Goal: Transaction & Acquisition: Purchase product/service

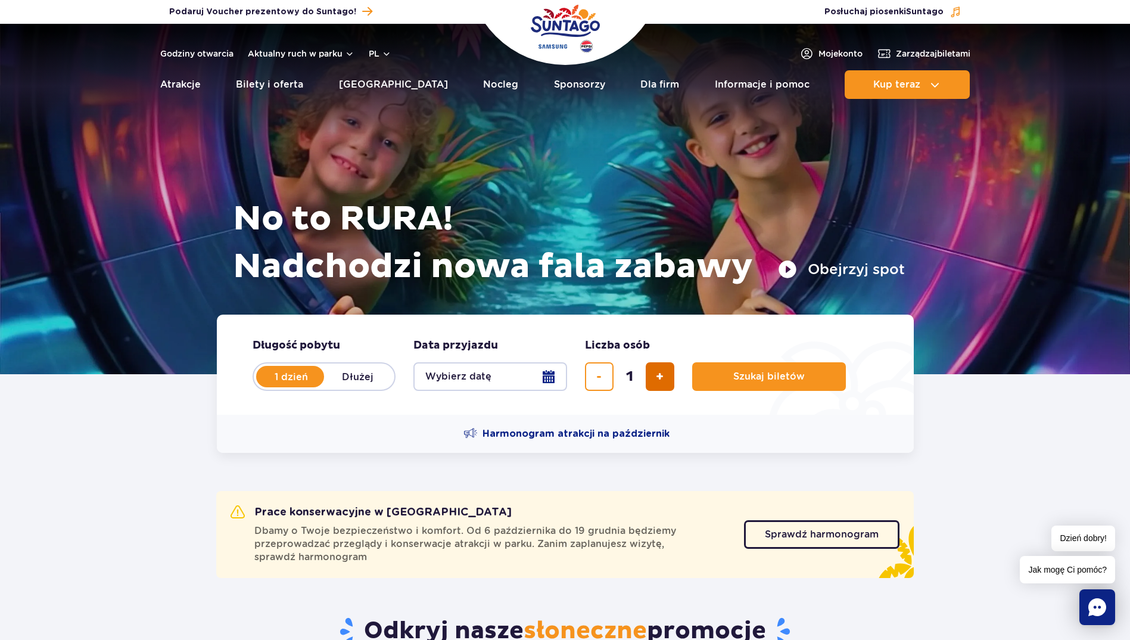
click at [651, 380] on button "dodaj bilet" at bounding box center [660, 376] width 29 height 29
type input "2"
click at [550, 379] on button "Wybierz datę" at bounding box center [490, 376] width 154 height 29
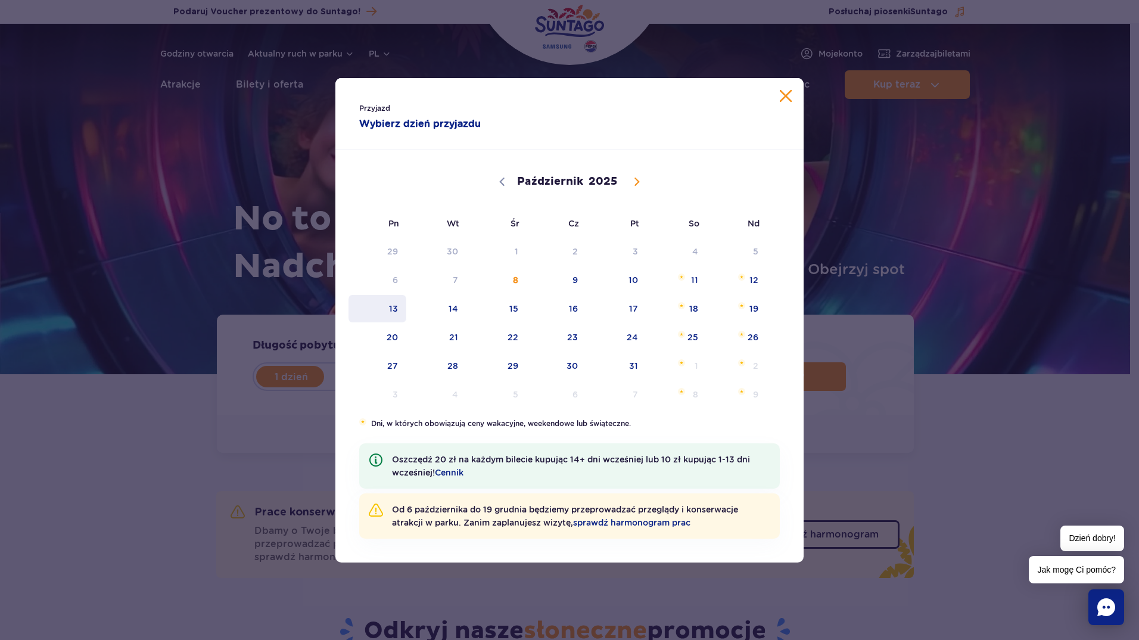
click at [406, 310] on span "13" at bounding box center [377, 308] width 60 height 27
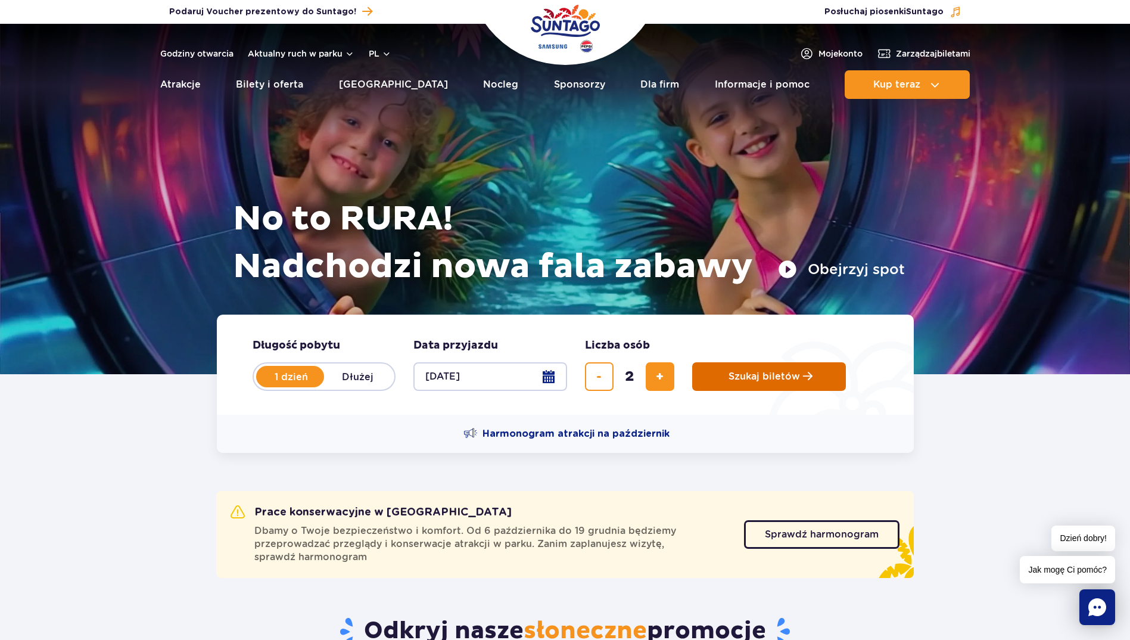
click at [781, 382] on span "Szukaj biletów" at bounding box center [763, 376] width 71 height 11
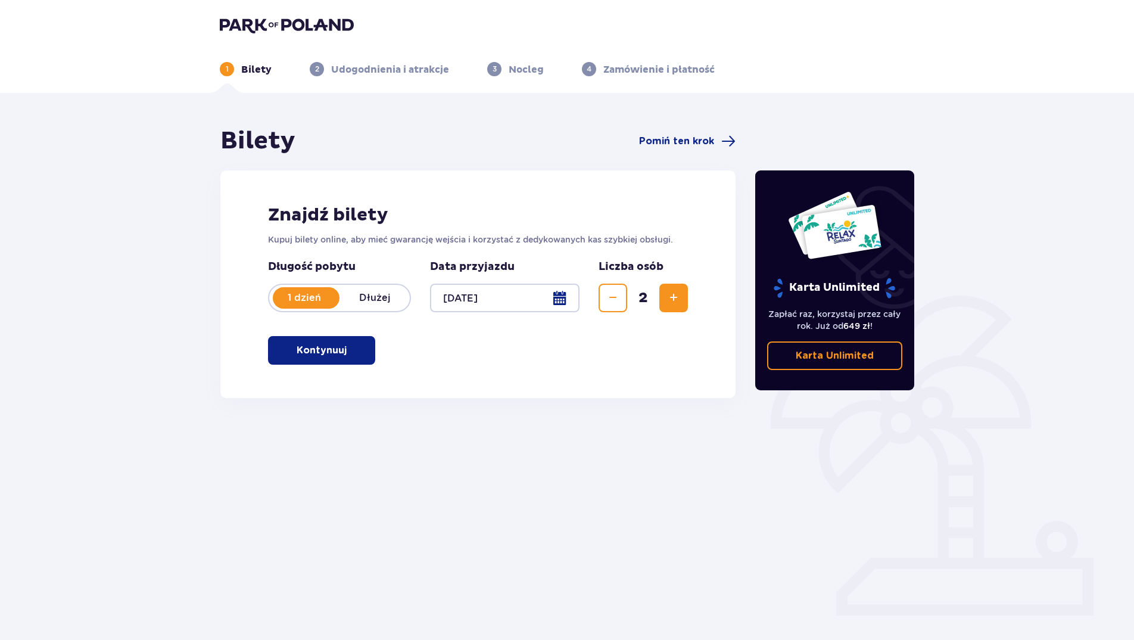
click at [349, 347] on span "button" at bounding box center [349, 350] width 14 height 14
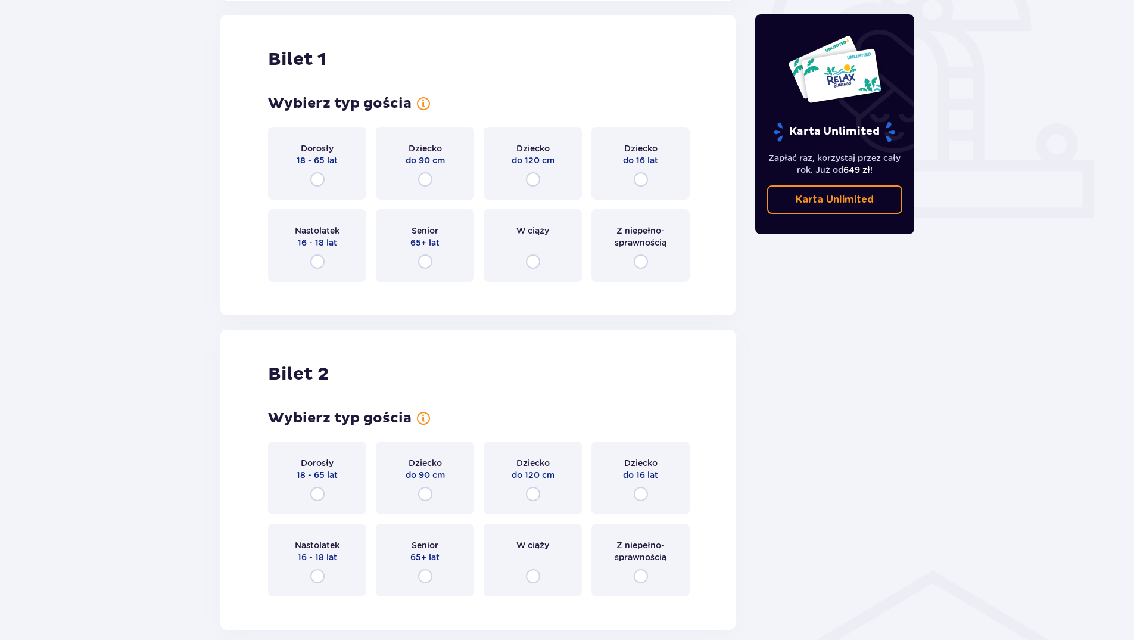
scroll to position [398, 0]
click at [325, 178] on div "Dorosły 18 - 65 lat" at bounding box center [317, 162] width 98 height 73
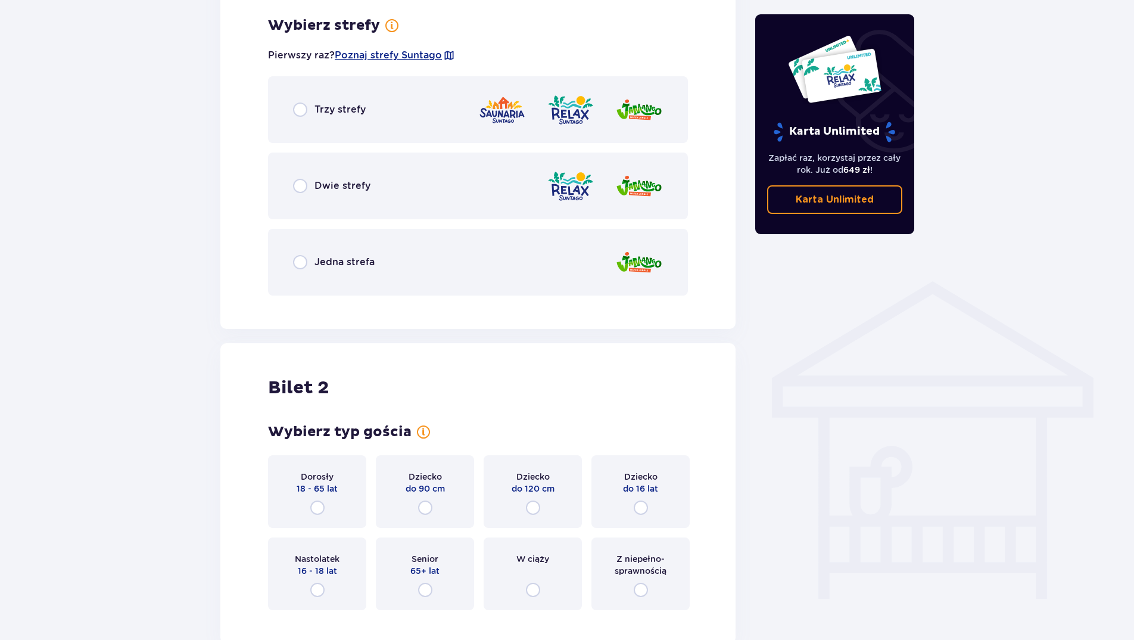
scroll to position [688, 0]
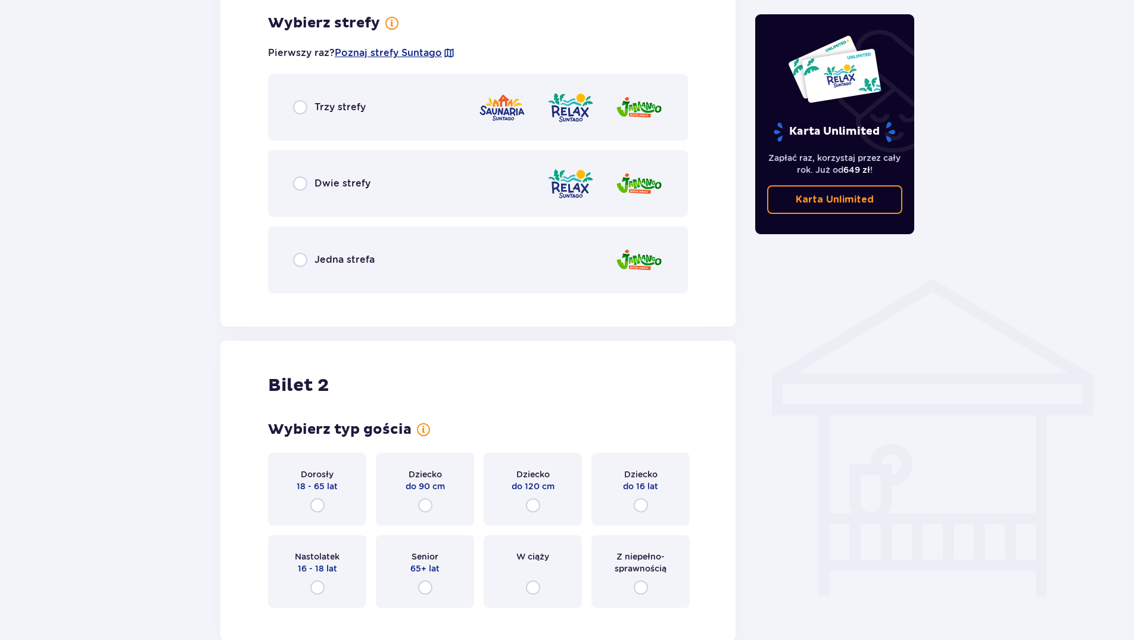
click at [323, 106] on span "Trzy strefy" at bounding box center [339, 107] width 51 height 13
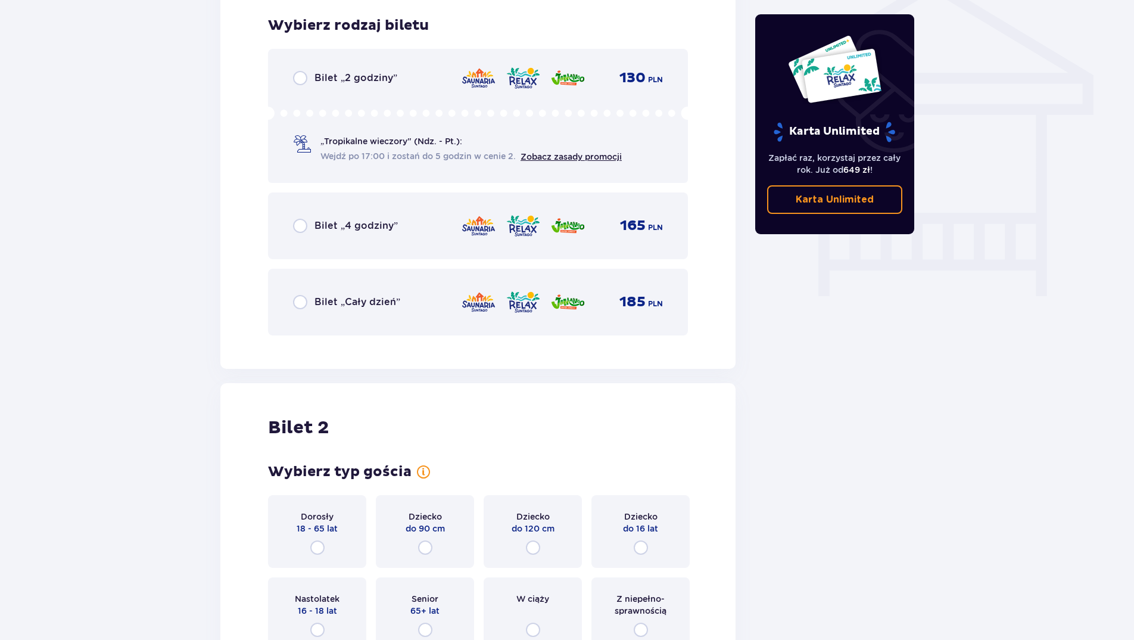
scroll to position [991, 0]
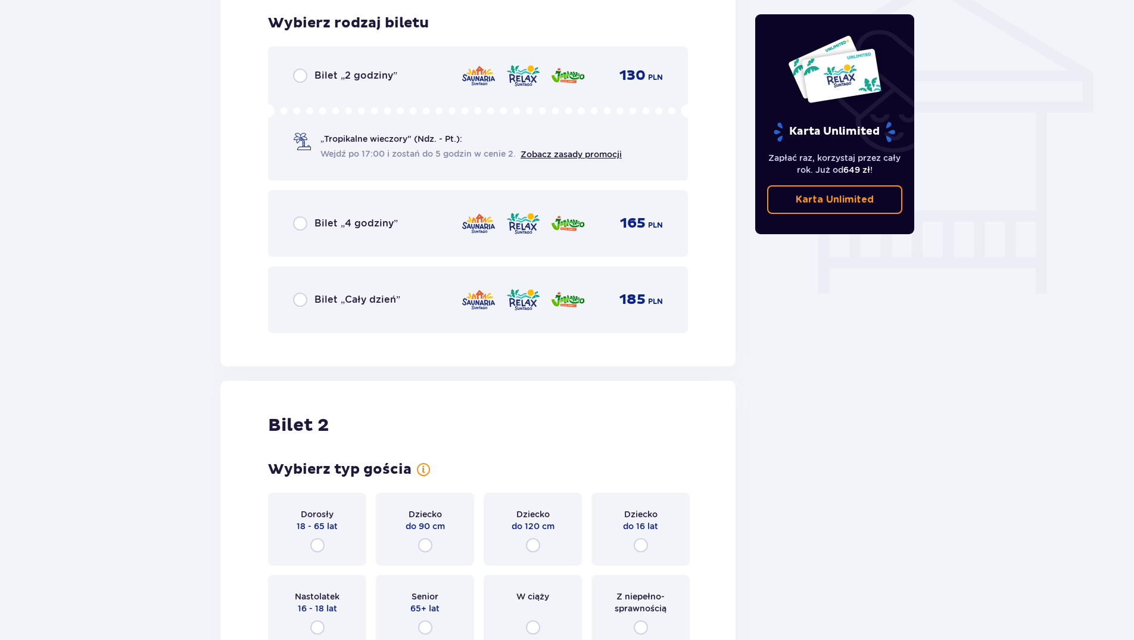
click at [316, 304] on span "Bilet „Cały dzień”" at bounding box center [357, 299] width 86 height 13
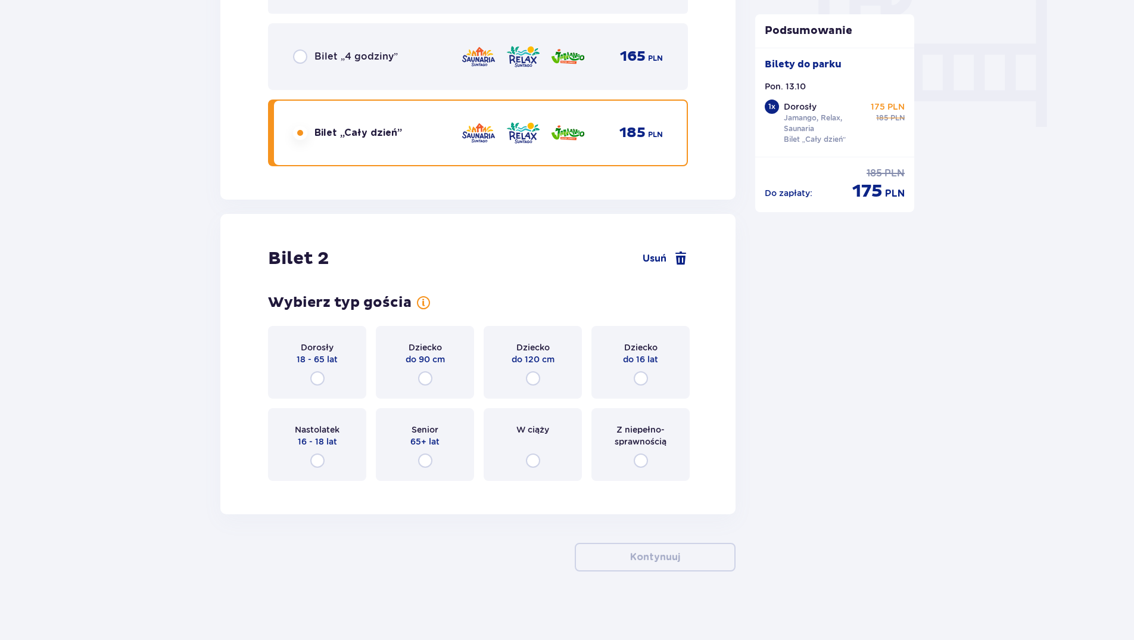
scroll to position [1161, 0]
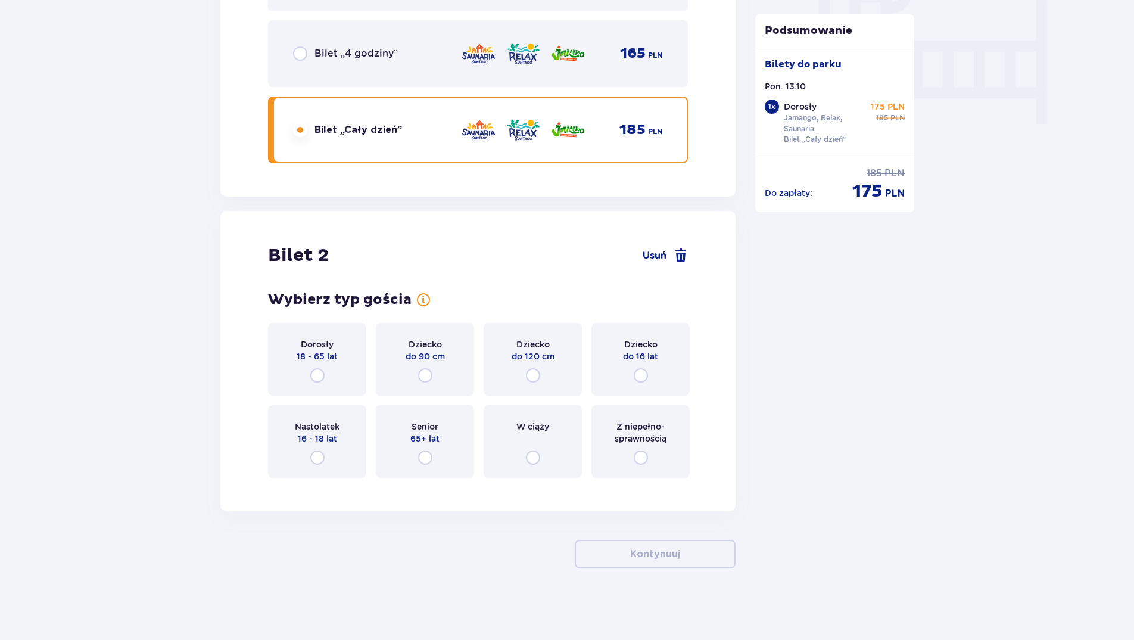
click at [316, 370] on input "radio" at bounding box center [317, 375] width 14 height 14
radio input "true"
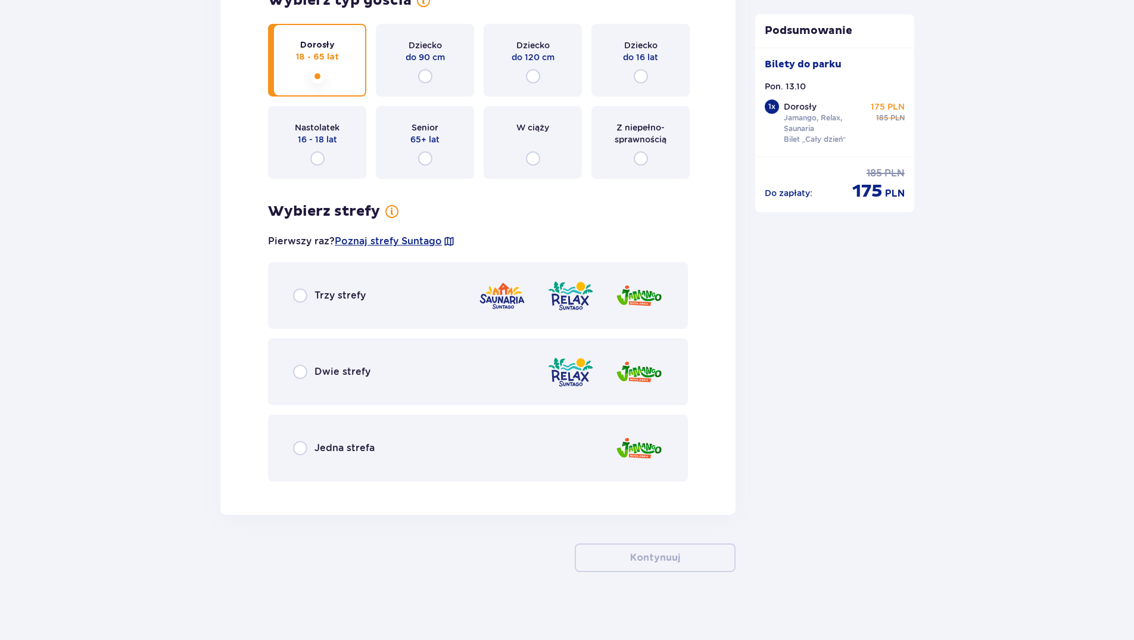
scroll to position [1463, 0]
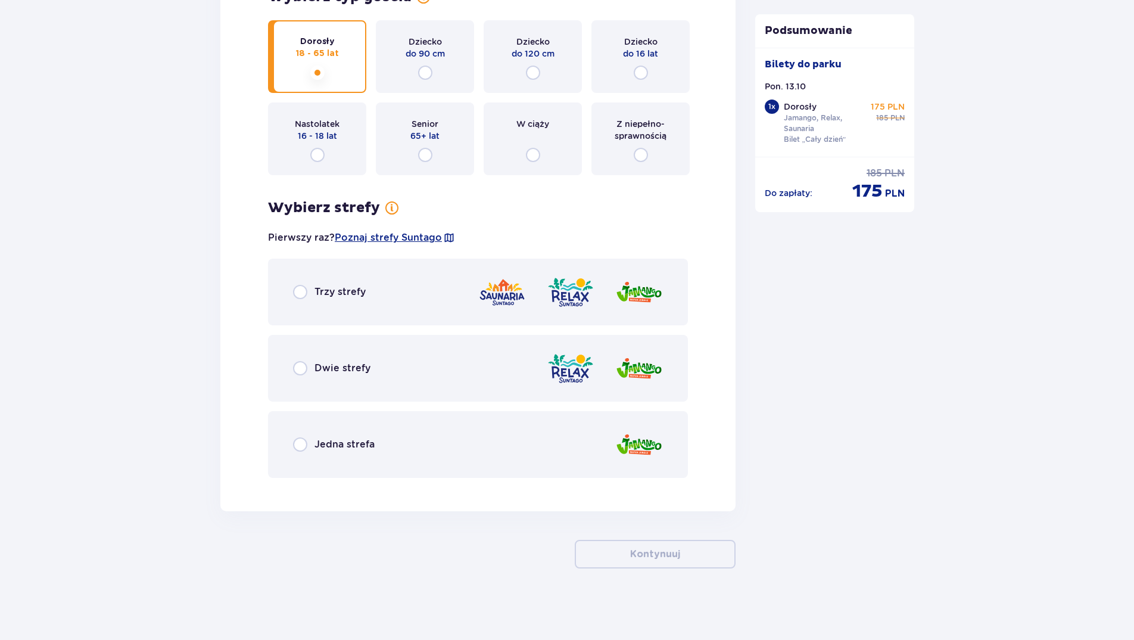
click at [329, 291] on span "Trzy strefy" at bounding box center [339, 291] width 51 height 13
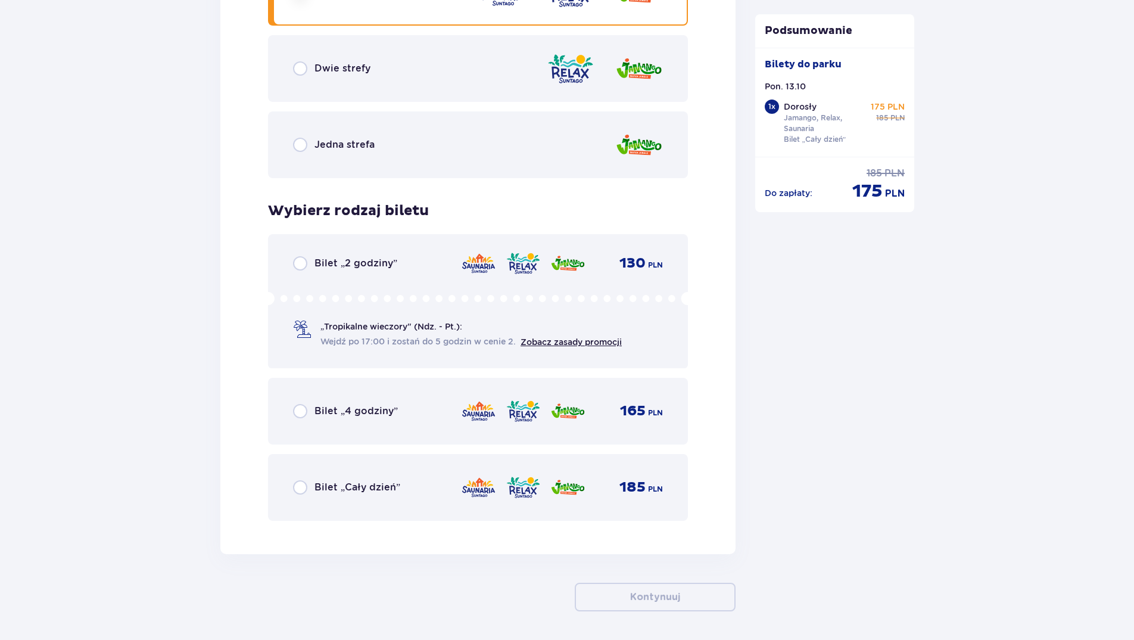
scroll to position [1806, 0]
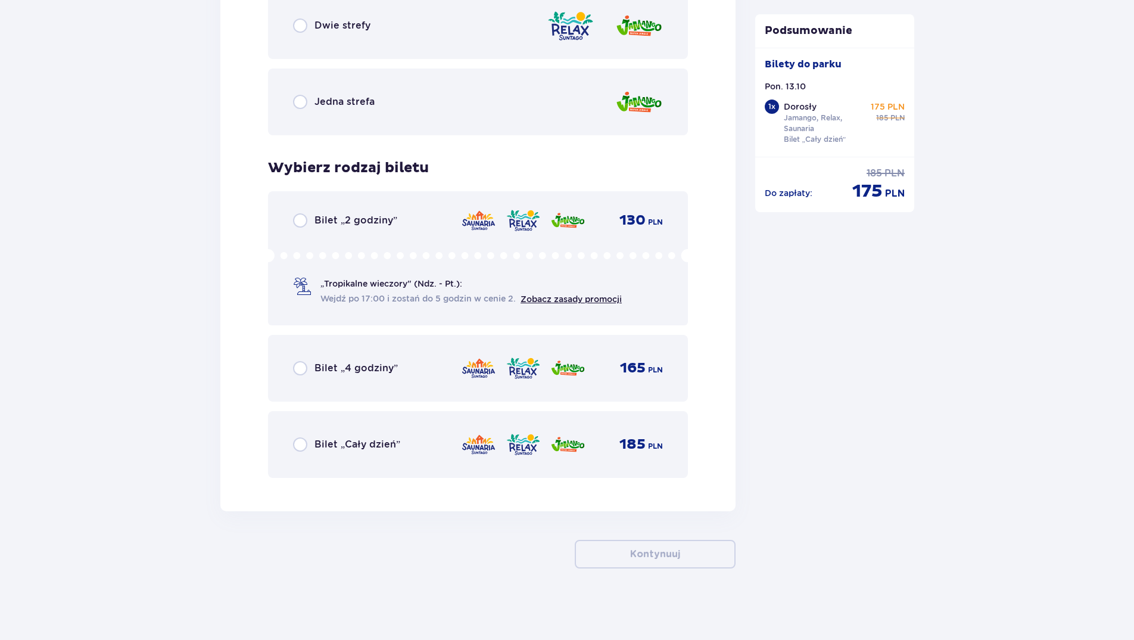
click at [316, 448] on span "Bilet „Cały dzień”" at bounding box center [357, 444] width 86 height 13
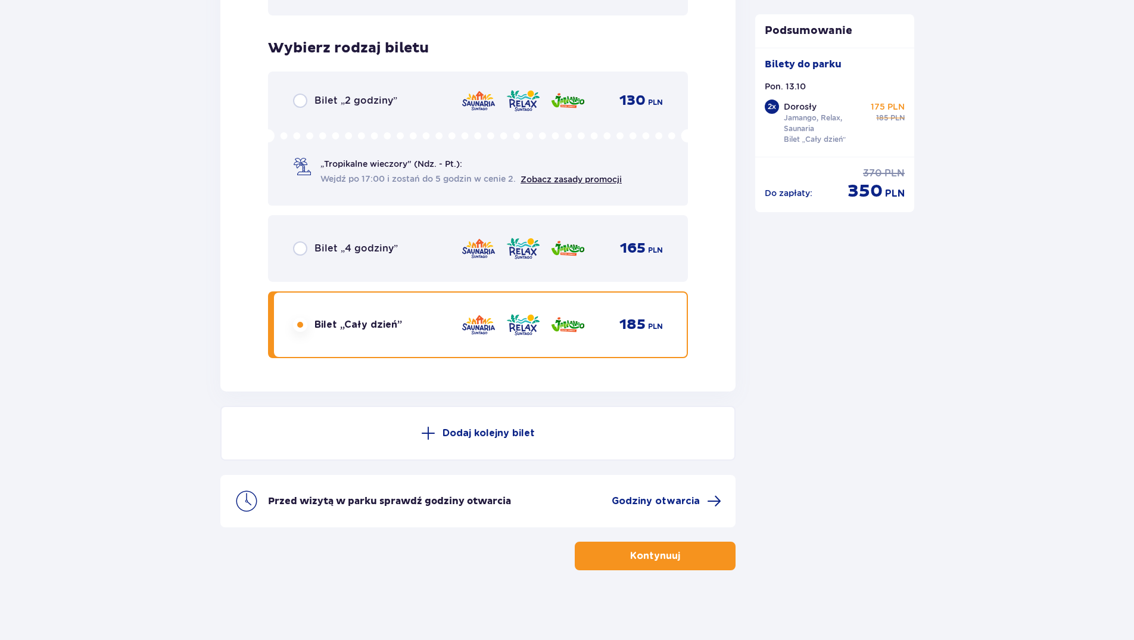
scroll to position [1927, 0]
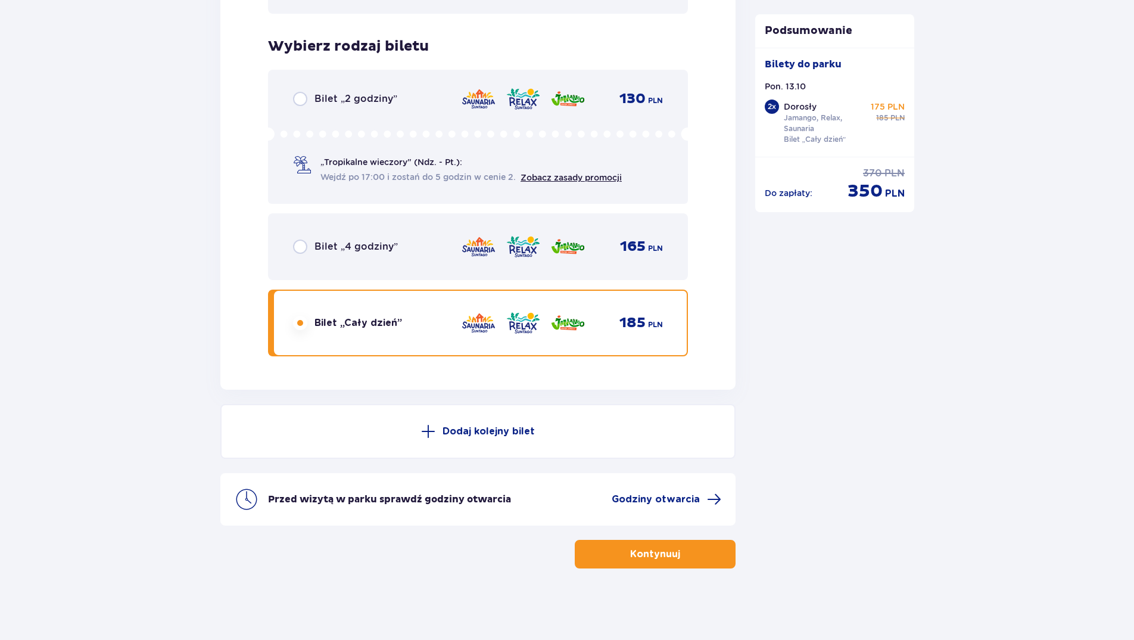
click at [684, 545] on button "Kontynuuj" at bounding box center [655, 554] width 161 height 29
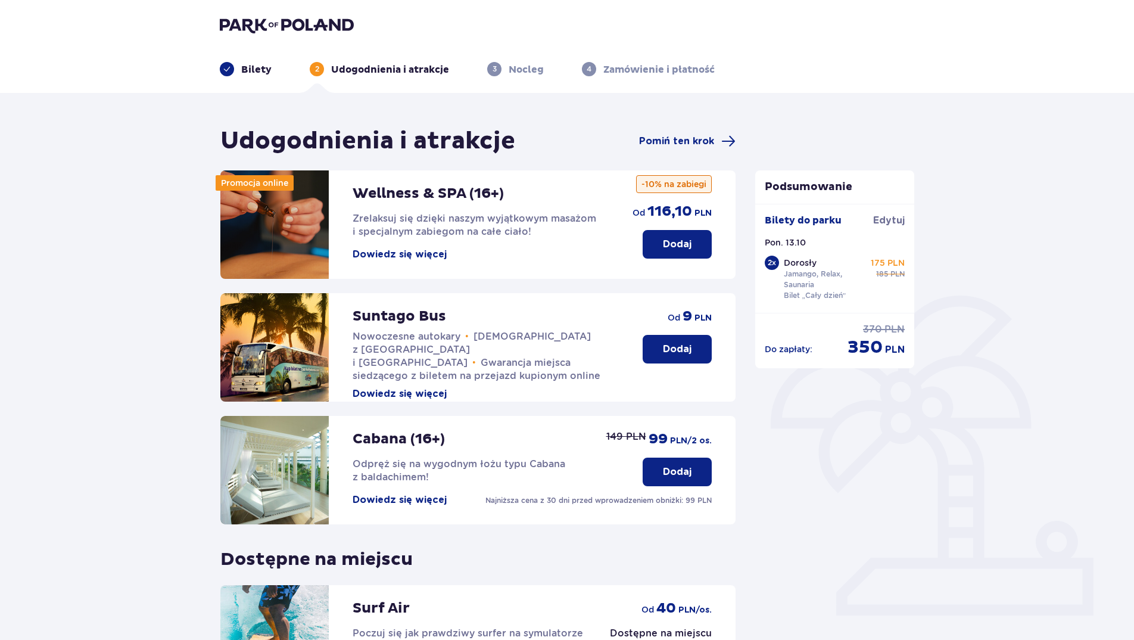
click at [837, 364] on div "Podsumowanie Dodano bilet do zamówienia Bilety do parku Edytuj Pon. 13.10 2 x D…" at bounding box center [835, 269] width 160 height 198
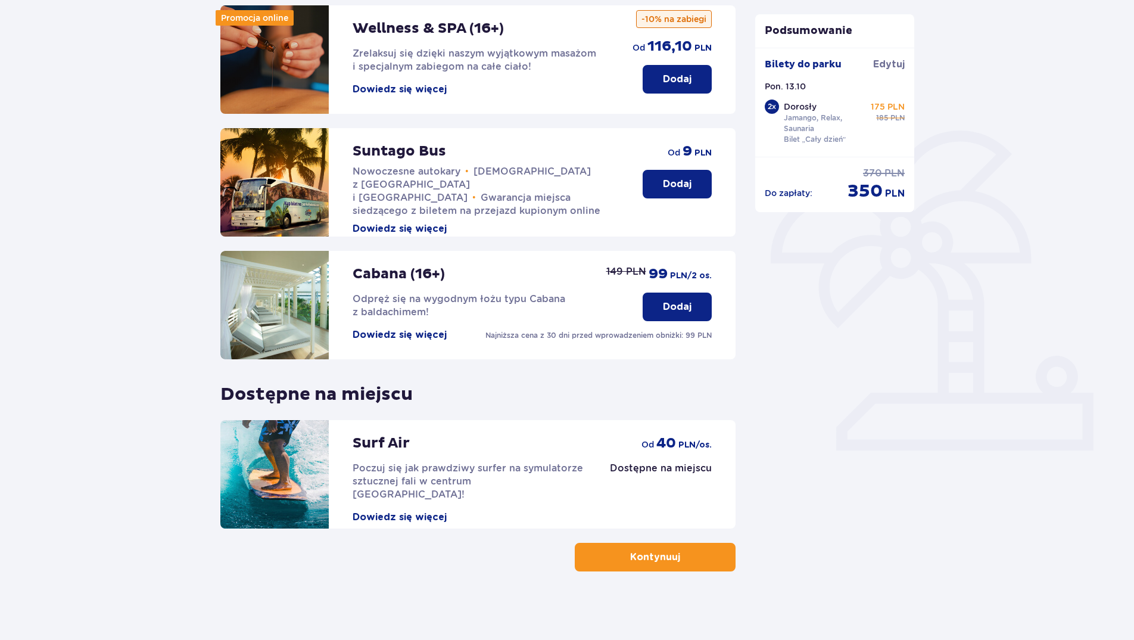
scroll to position [168, 0]
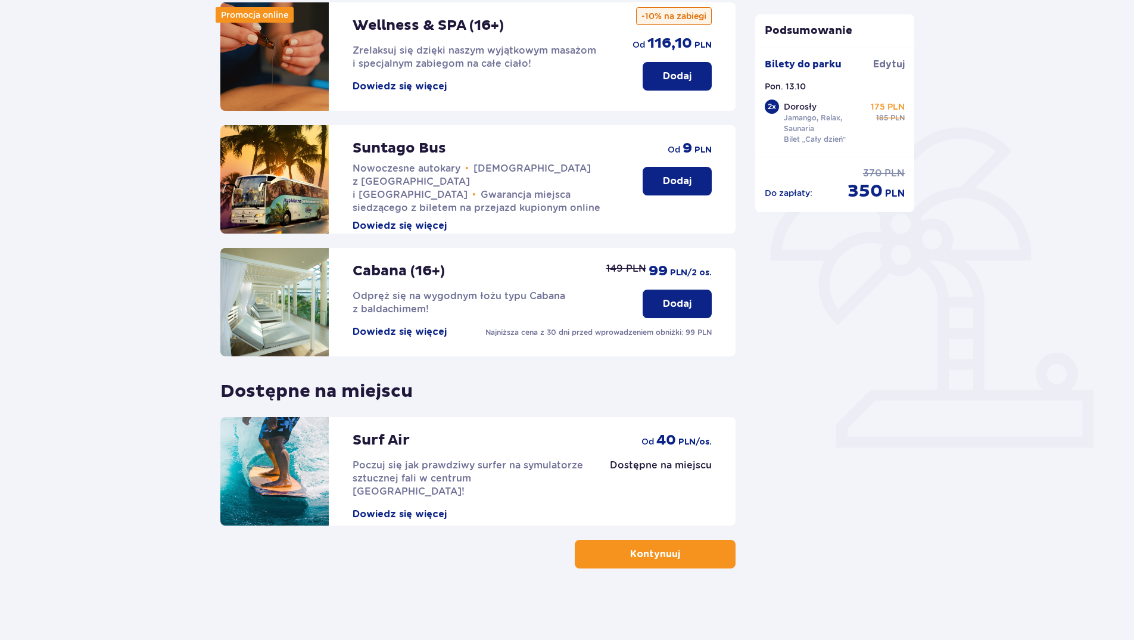
click at [646, 566] on button "Kontynuuj" at bounding box center [655, 554] width 161 height 29
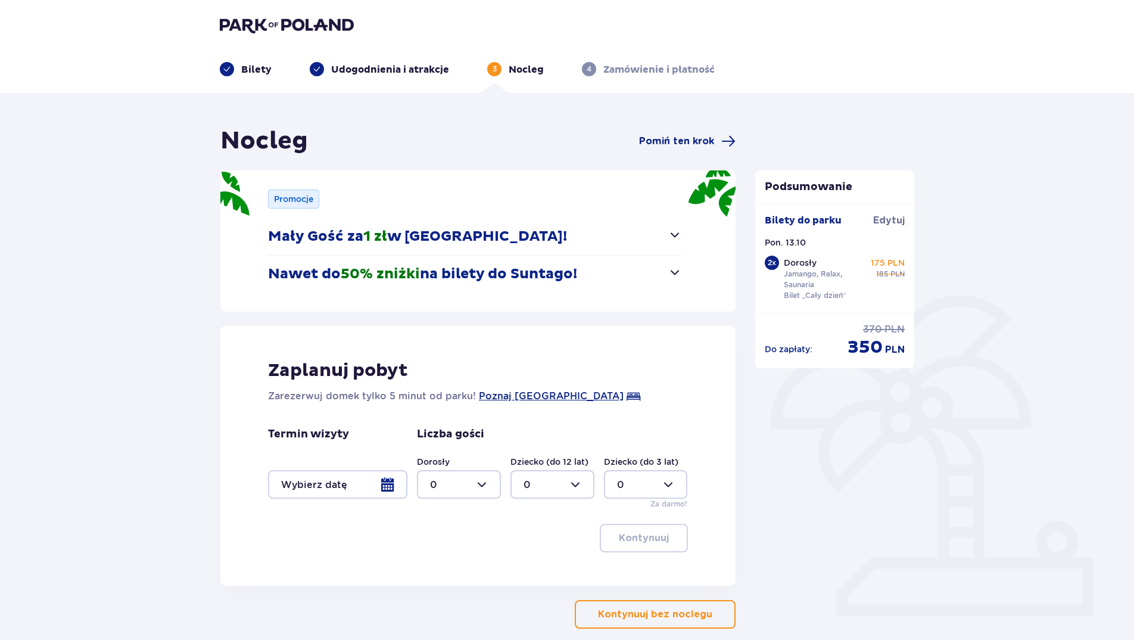
click at [640, 617] on p "Kontynuuj bez noclegu" at bounding box center [655, 613] width 114 height 13
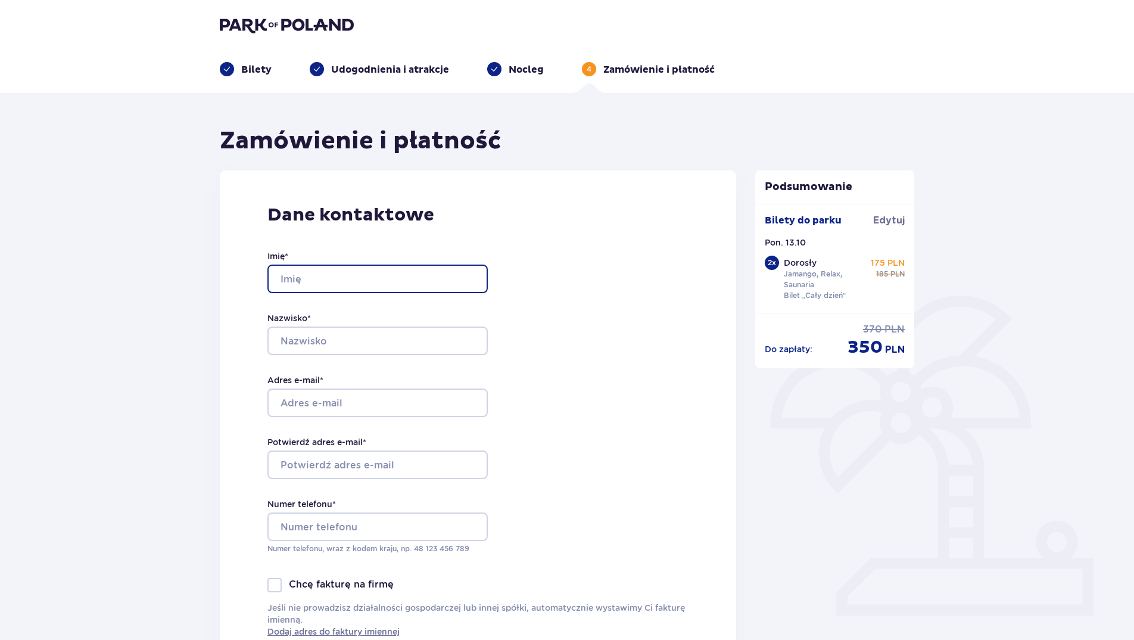
click at [313, 276] on input "Imię *" at bounding box center [377, 278] width 220 height 29
type input "Piotr"
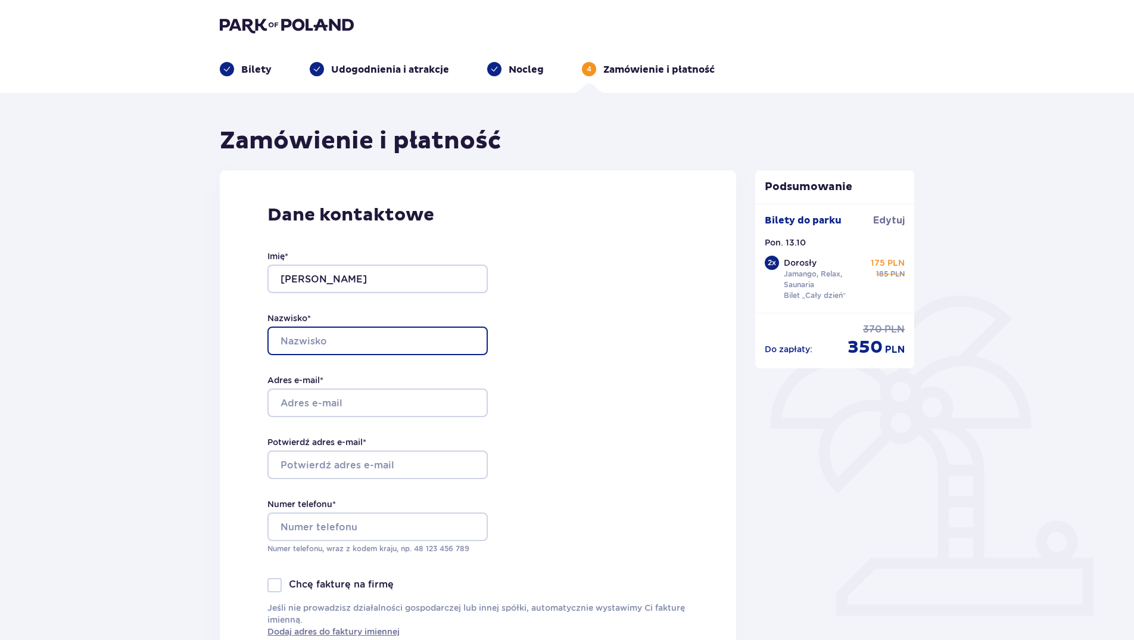
type input "Pucek"
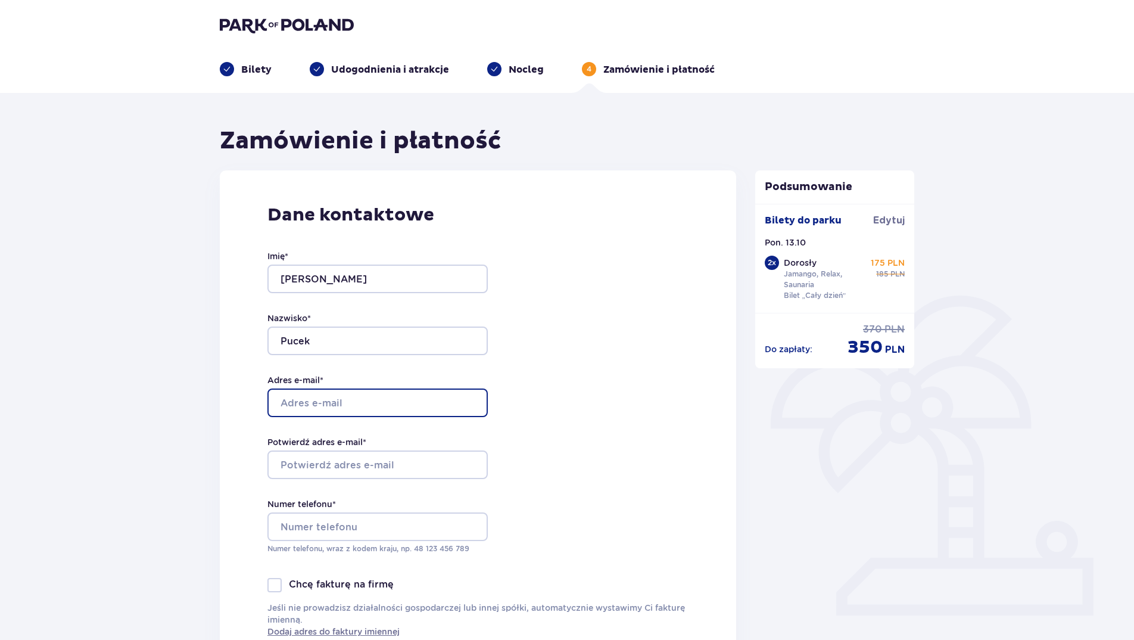
type input "p.pucek@wp.pl"
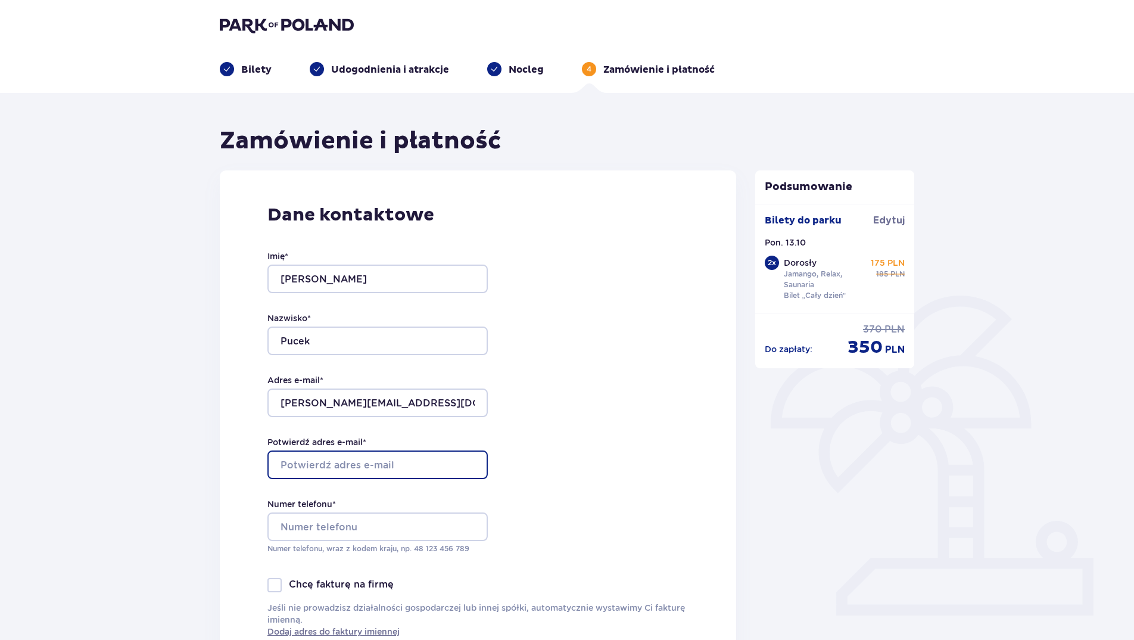
type input "p.pucek@wp.pl"
type input "N1179058BHBKFM"
click at [574, 364] on div "Dane kontaktowe Imię * Piotr Nazwisko * Pucek Adres e-mail * p.pucek@wp.pl Potw…" at bounding box center [478, 420] width 516 height 500
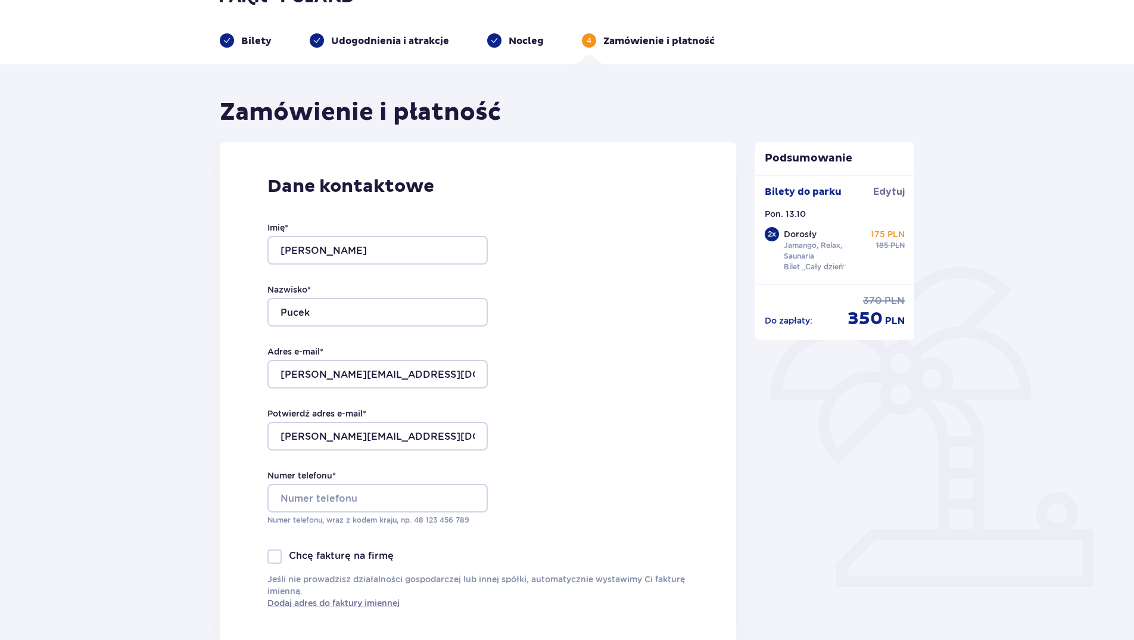
scroll to position [48, 0]
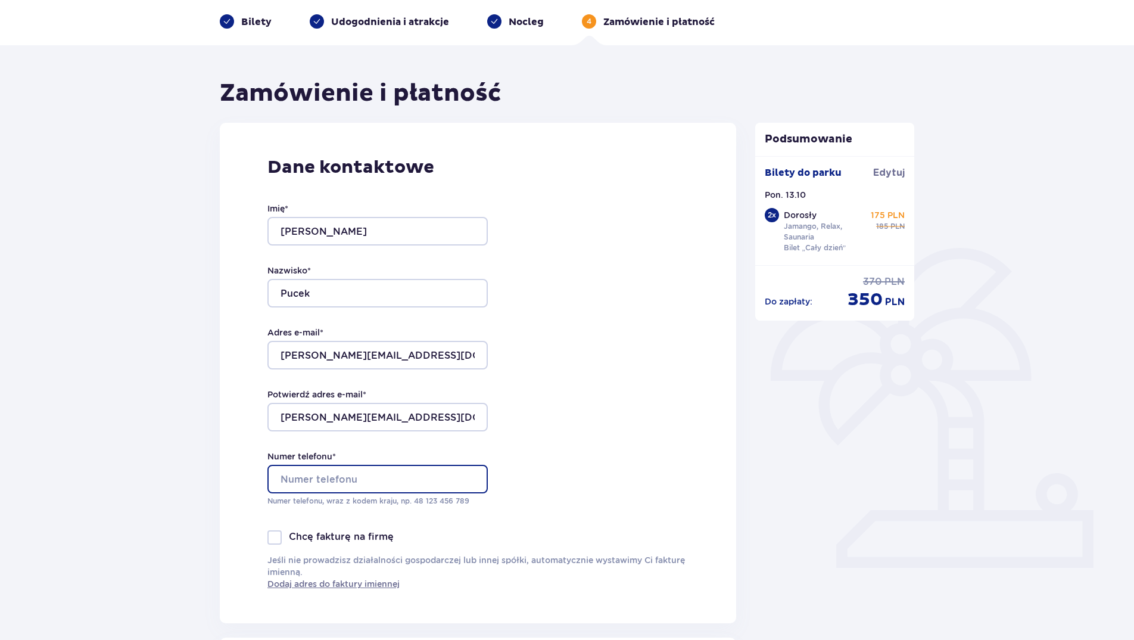
click at [401, 476] on input "Numer telefonu *" at bounding box center [377, 478] width 220 height 29
type input "506408327"
click at [264, 542] on div "Dane kontaktowe Imię * Piotr Nazwisko * Pucek Adres e-mail * p.pucek@wp.pl Potw…" at bounding box center [478, 373] width 516 height 500
click at [272, 539] on div at bounding box center [274, 537] width 14 height 14
checkbox input "true"
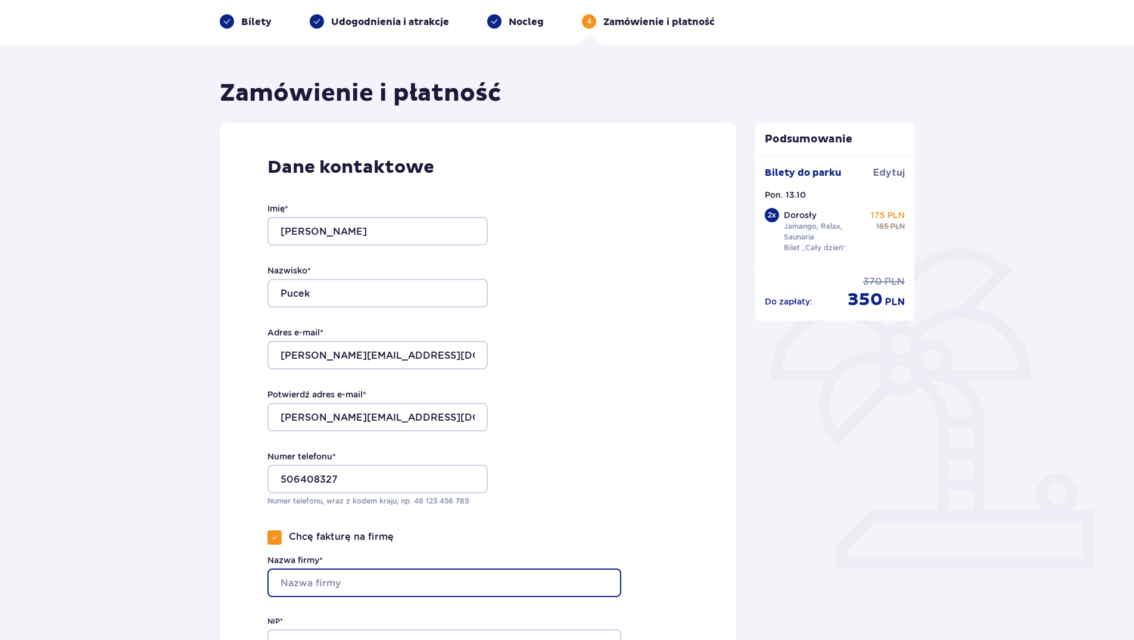
click at [333, 584] on input "Nazwa firmy*" at bounding box center [444, 582] width 354 height 29
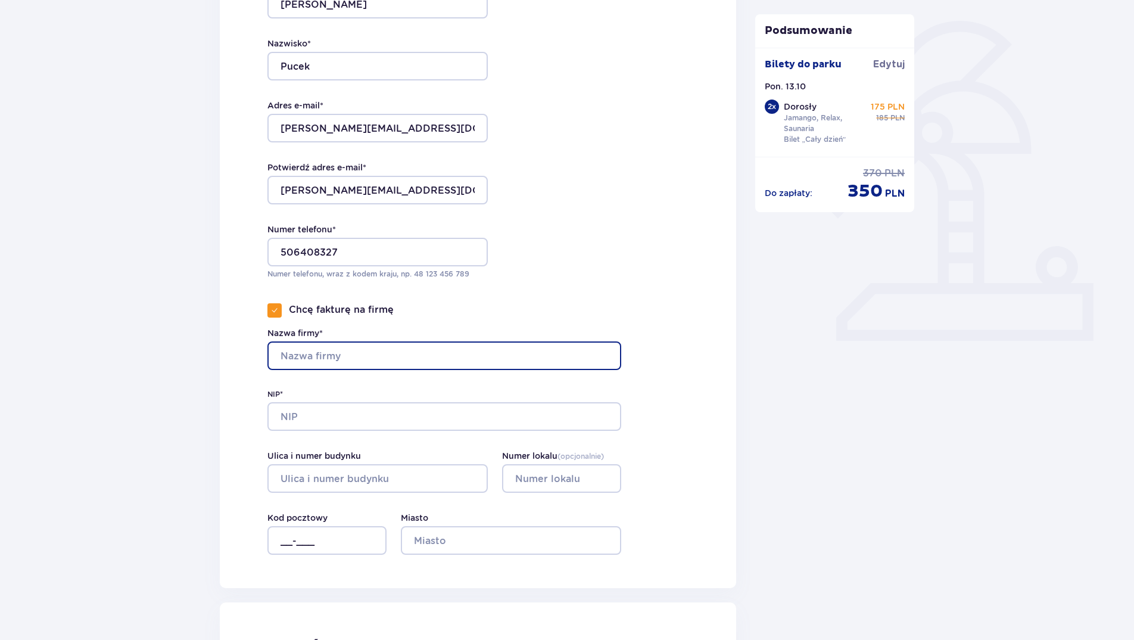
scroll to position [255, 0]
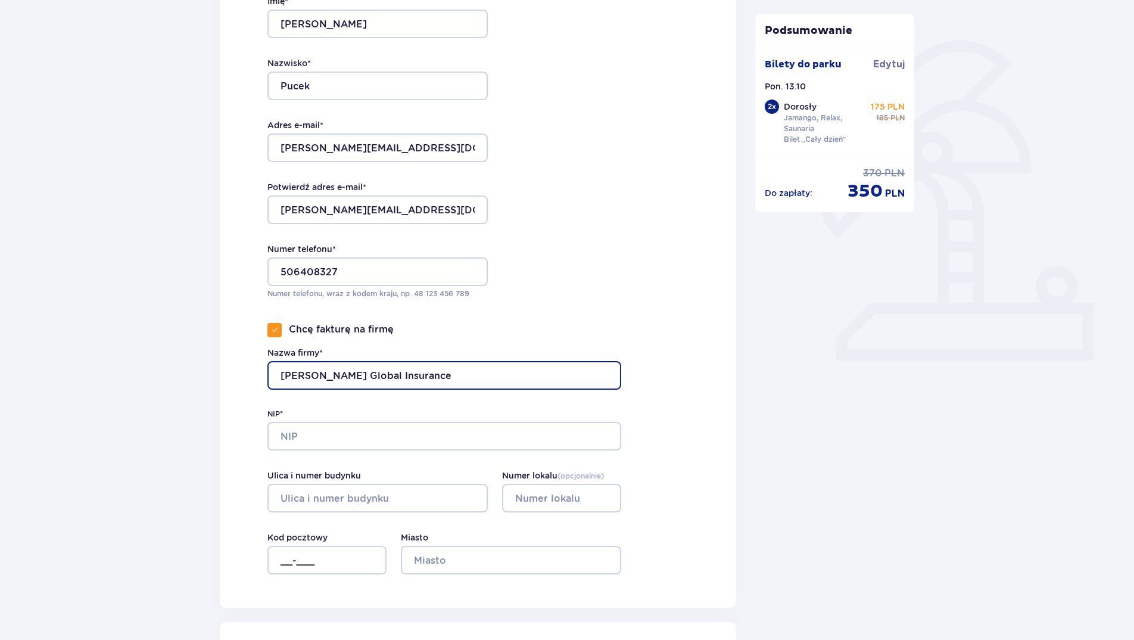
type input "Piotr Pucek Global Insurance"
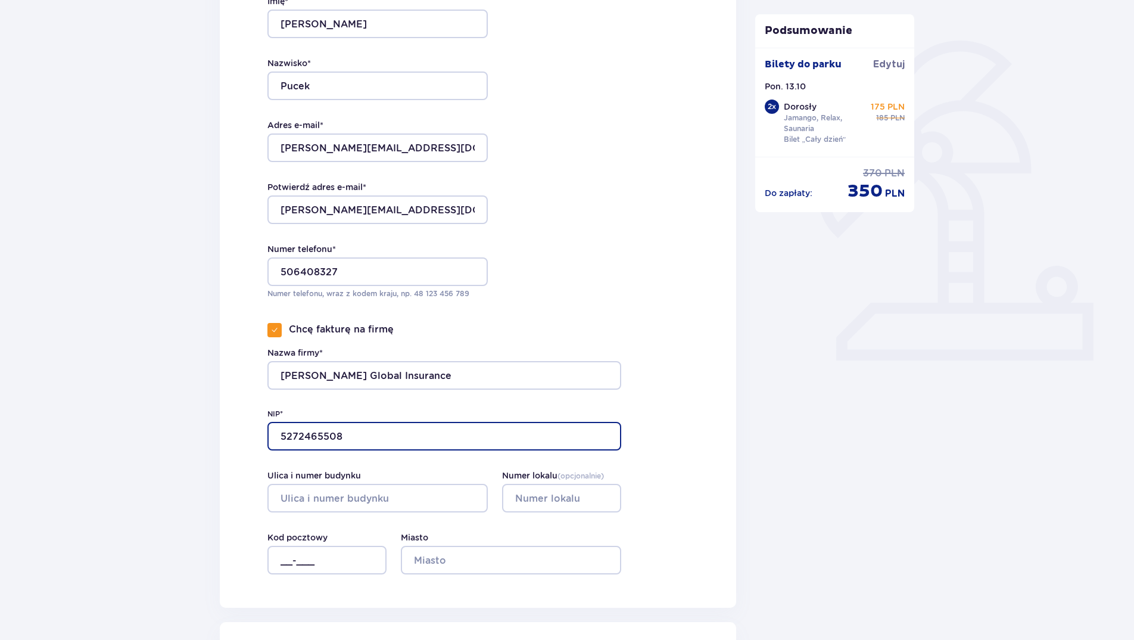
type input "5272465508"
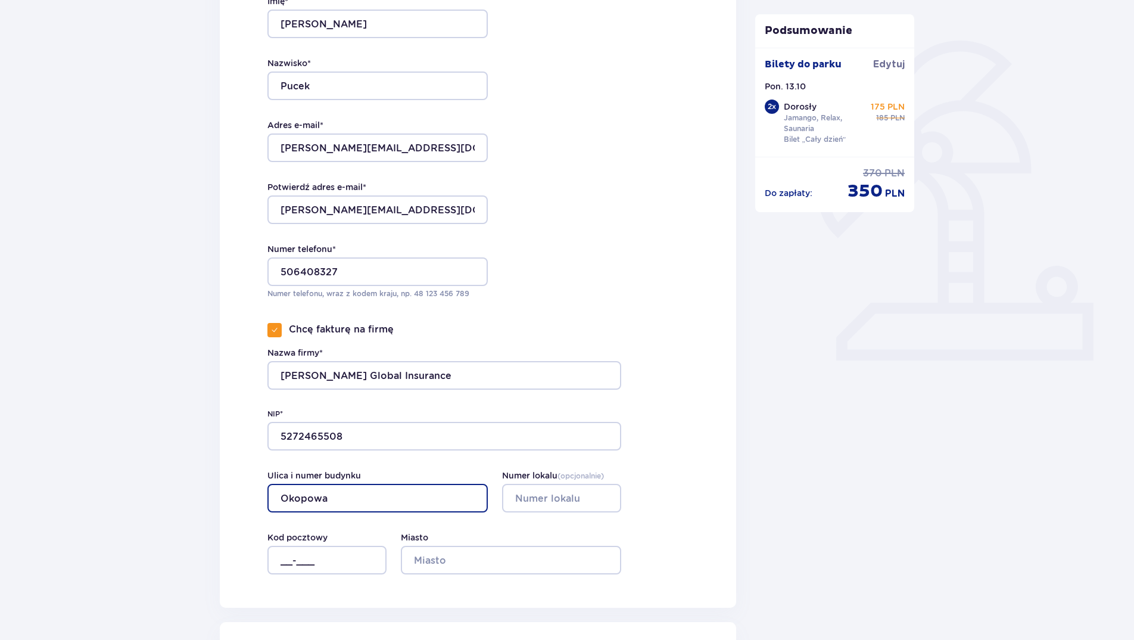
type input "Okopowa"
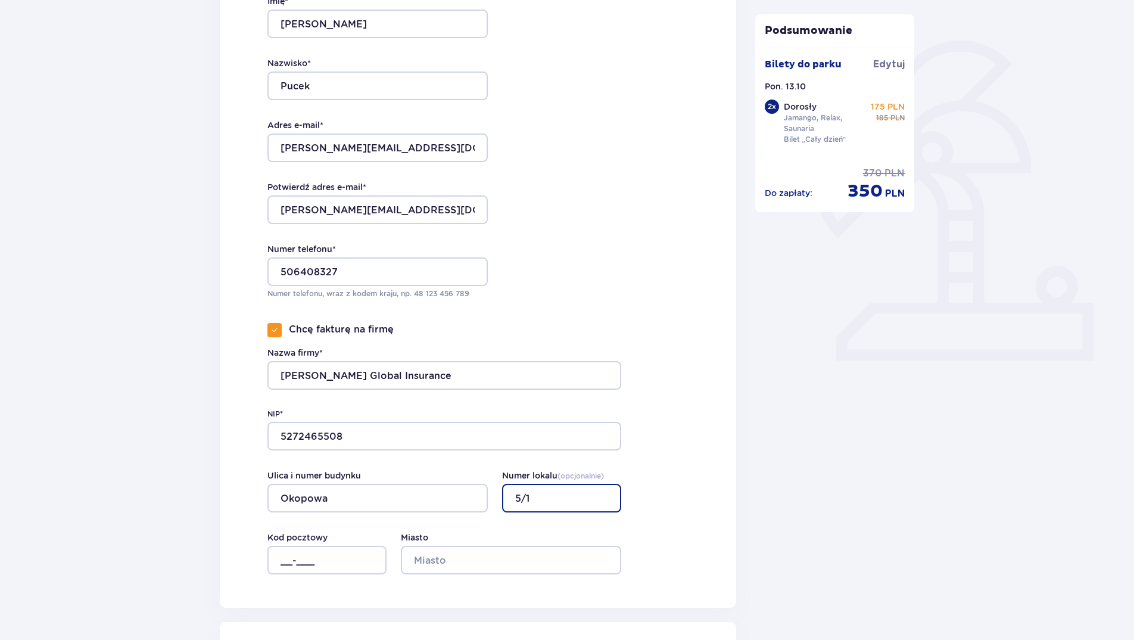
type input "5/1"
type input "01-063"
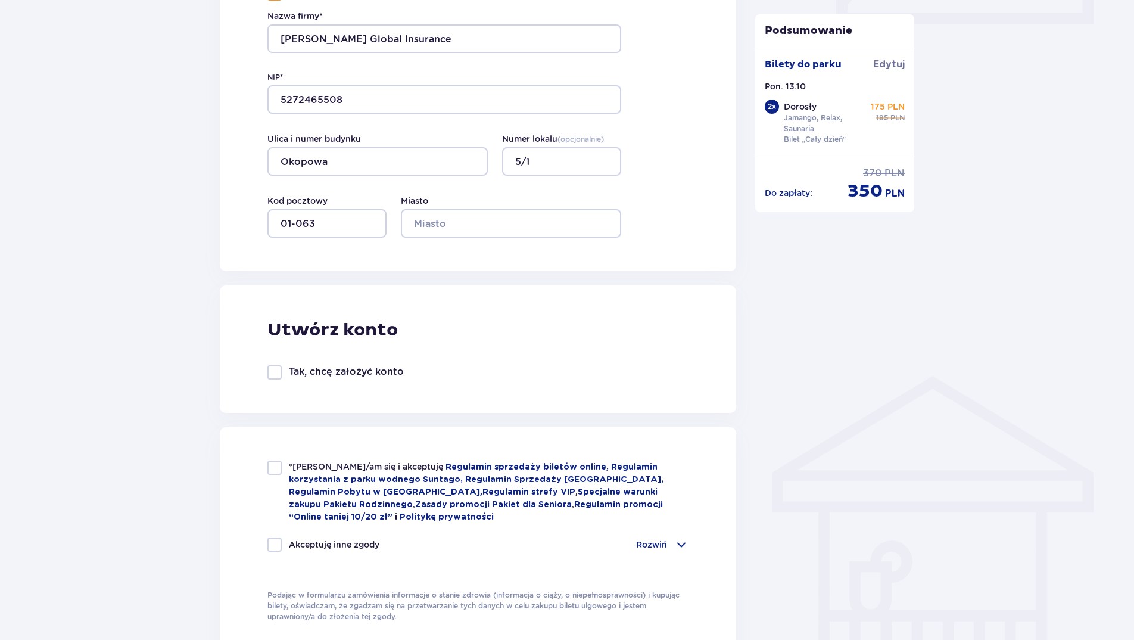
scroll to position [644, 0]
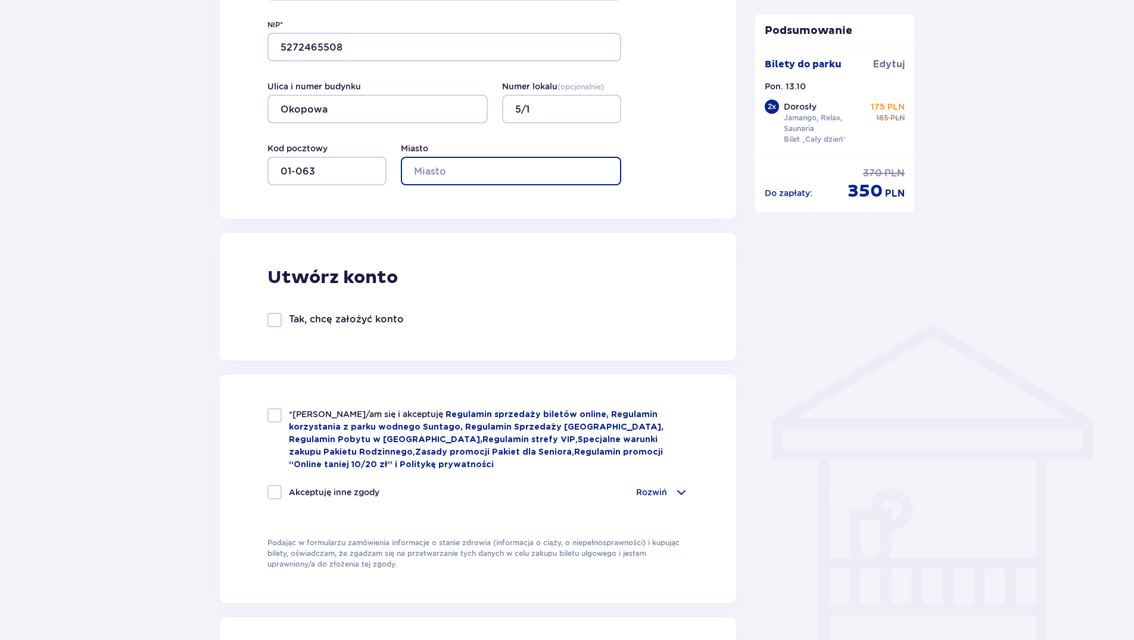
click at [489, 173] on input "Miasto" at bounding box center [511, 171] width 220 height 29
type input "Warszawa"
click at [523, 257] on div "Utwórz konto Tak, chcę założyć konto" at bounding box center [478, 296] width 516 height 127
click at [272, 423] on div "*Zapoznałem/am się i akceptuję Regulamin sprzedaży biletów online, Regulamin ko…" at bounding box center [477, 439] width 421 height 63
checkbox input "true"
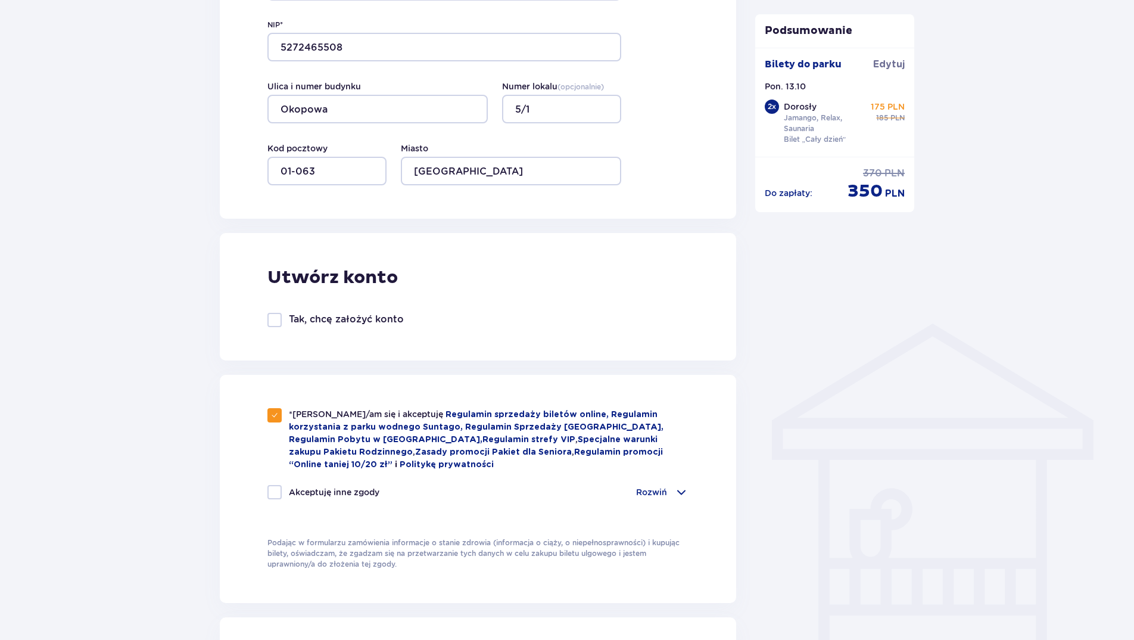
click at [267, 495] on div at bounding box center [274, 492] width 14 height 14
checkbox input "true"
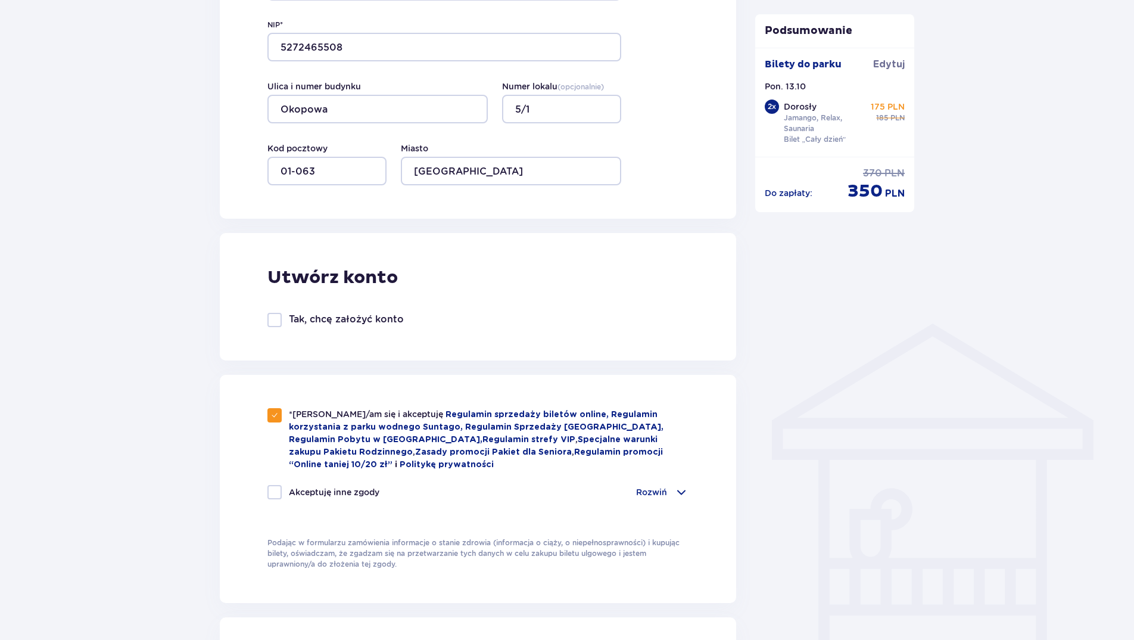
checkbox input "true"
click at [894, 356] on div "Podsumowanie Dodano bilet do zamówienia Bilety do parku Edytuj Pon. 13.10 2 x D…" at bounding box center [835, 270] width 179 height 1574
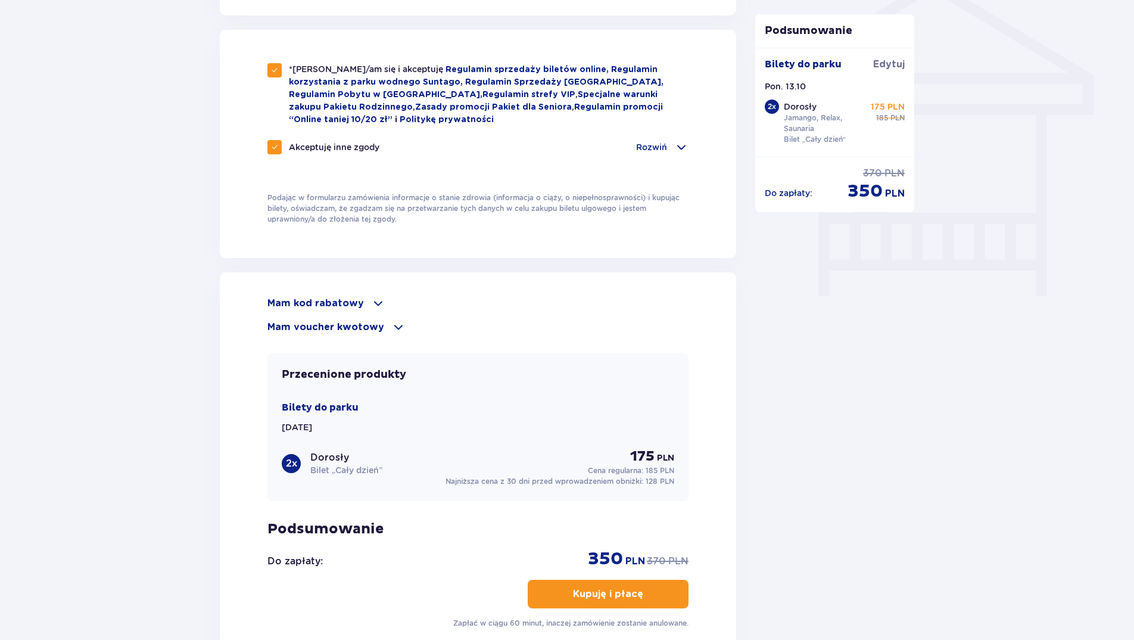
scroll to position [1001, 0]
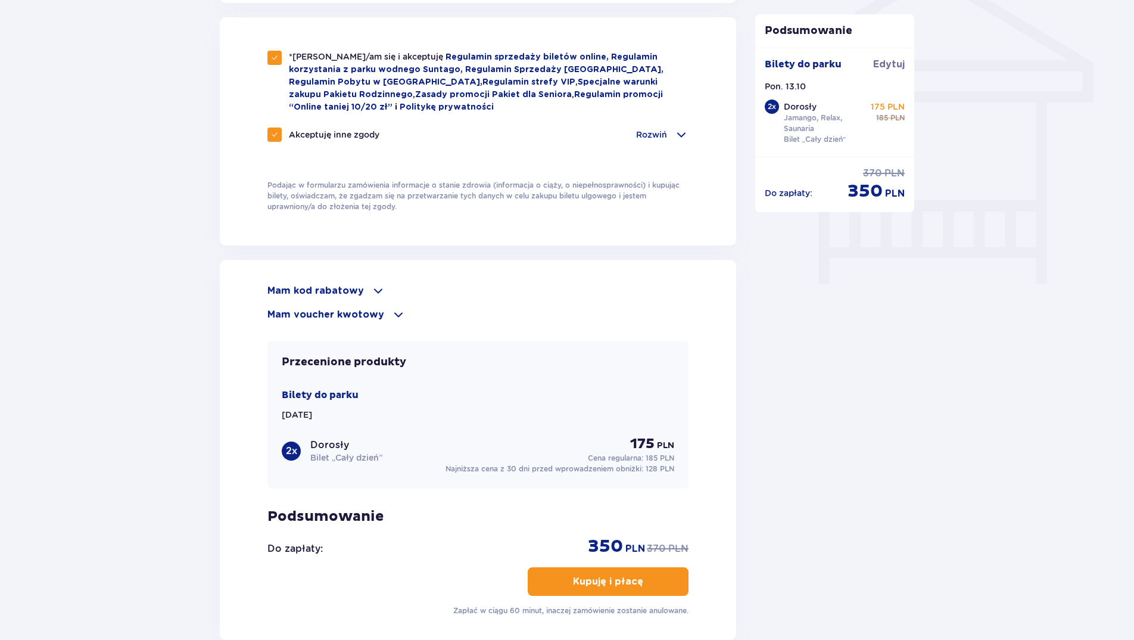
click at [371, 288] on span at bounding box center [378, 290] width 14 height 14
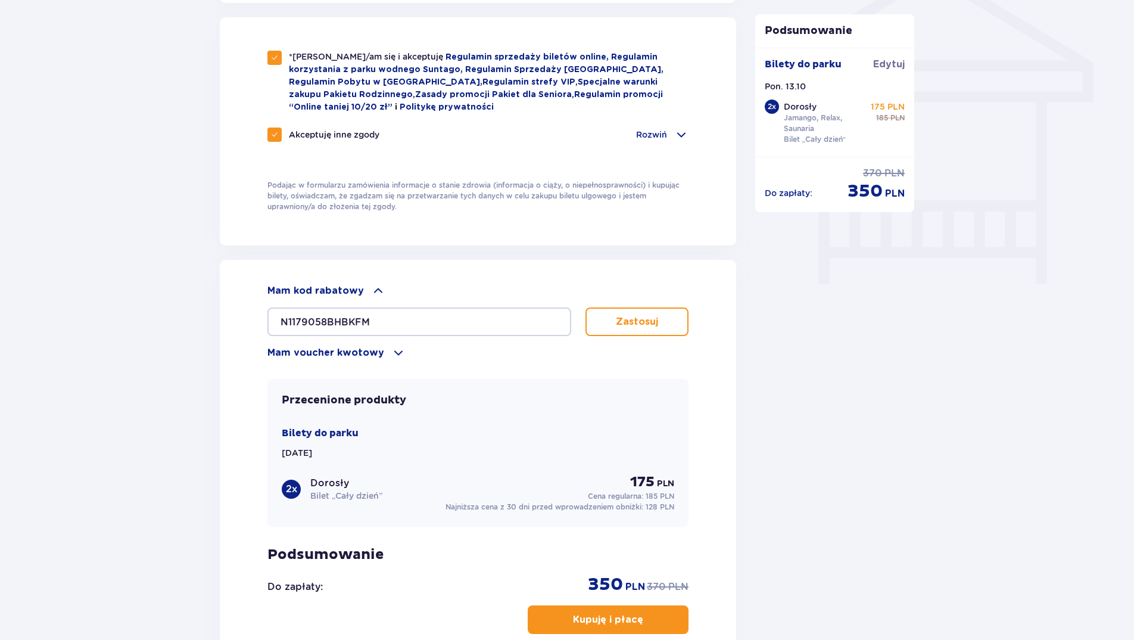
click at [641, 330] on button "Zastosuj" at bounding box center [636, 321] width 103 height 29
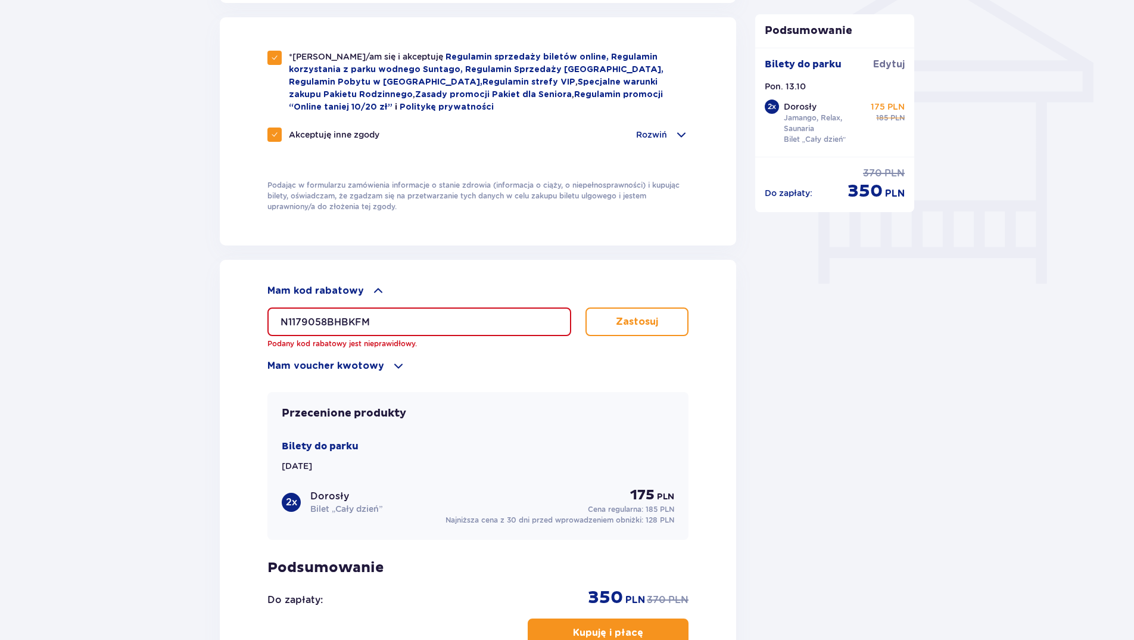
drag, startPoint x: 388, startPoint y: 323, endPoint x: 218, endPoint y: 316, distance: 170.4
paste input "n1179058bhbkfm"
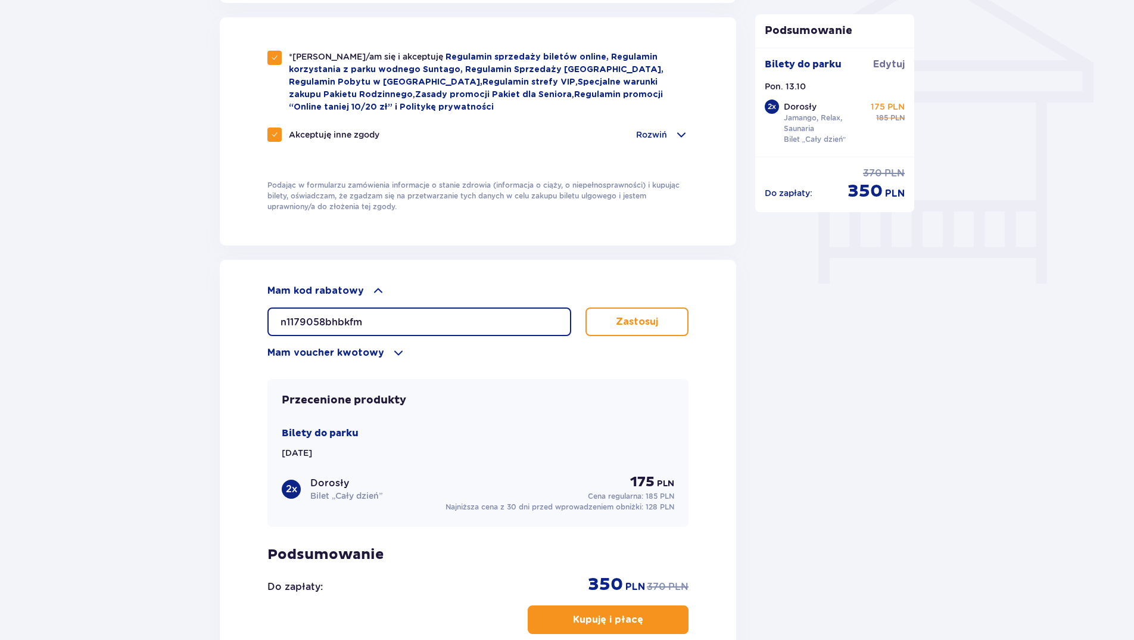
type input "n1179058bhbkfm"
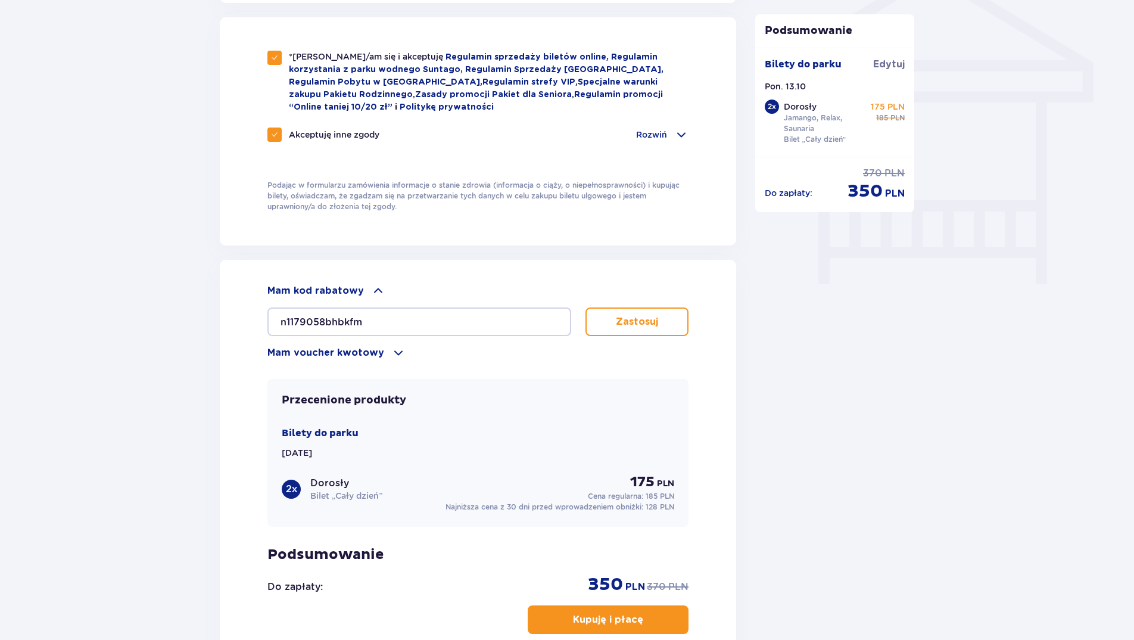
click at [640, 321] on p "Zastosuj" at bounding box center [637, 321] width 42 height 13
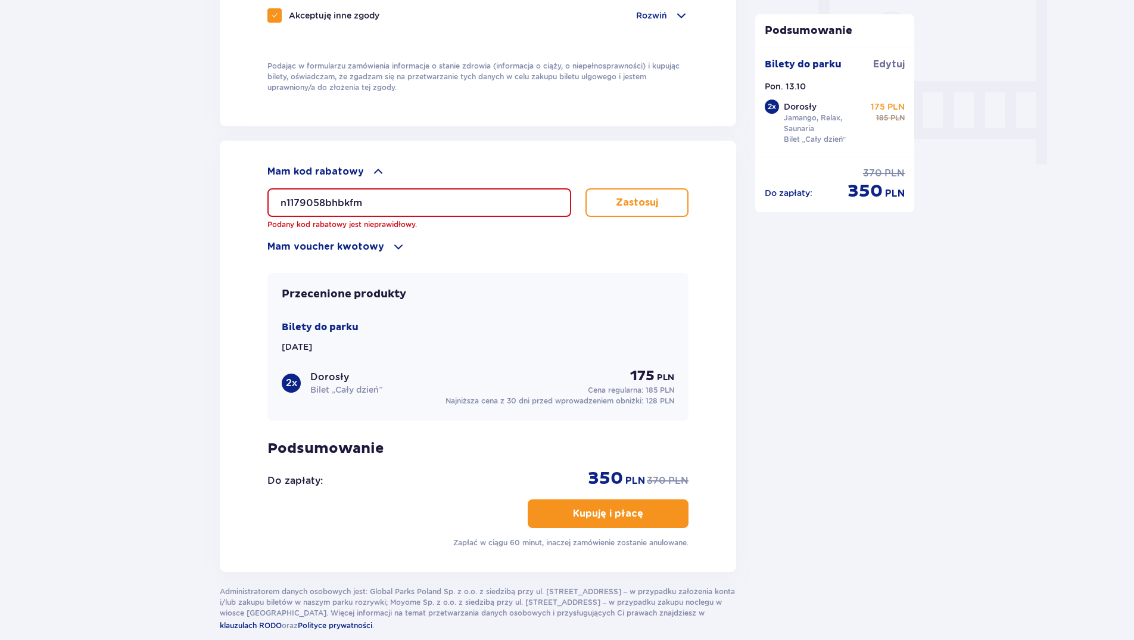
scroll to position [1144, 0]
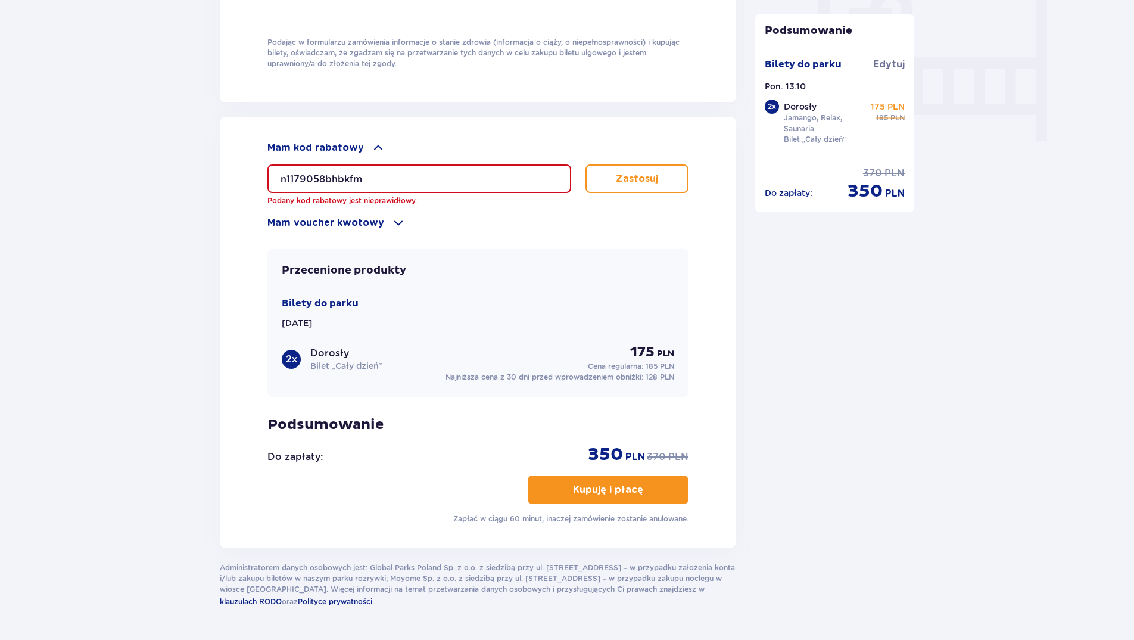
click at [693, 137] on div "Mam kod rabatowy n1179058bhbkfm Podany kod rabatowy jest nieprawidłowy. Zastosu…" at bounding box center [478, 332] width 516 height 431
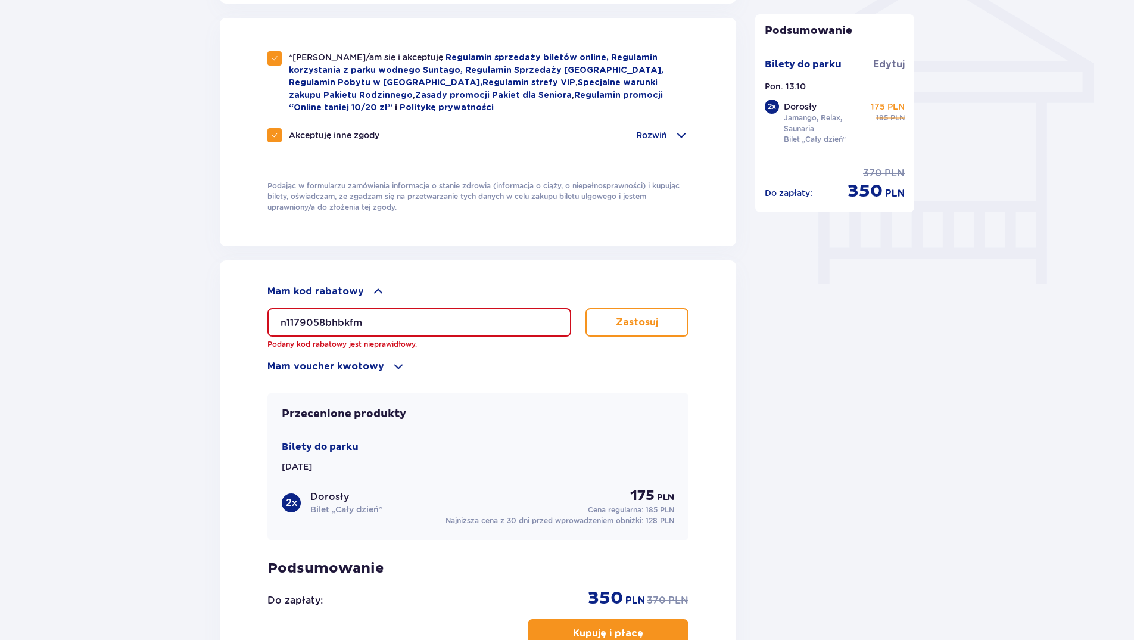
scroll to position [977, 0]
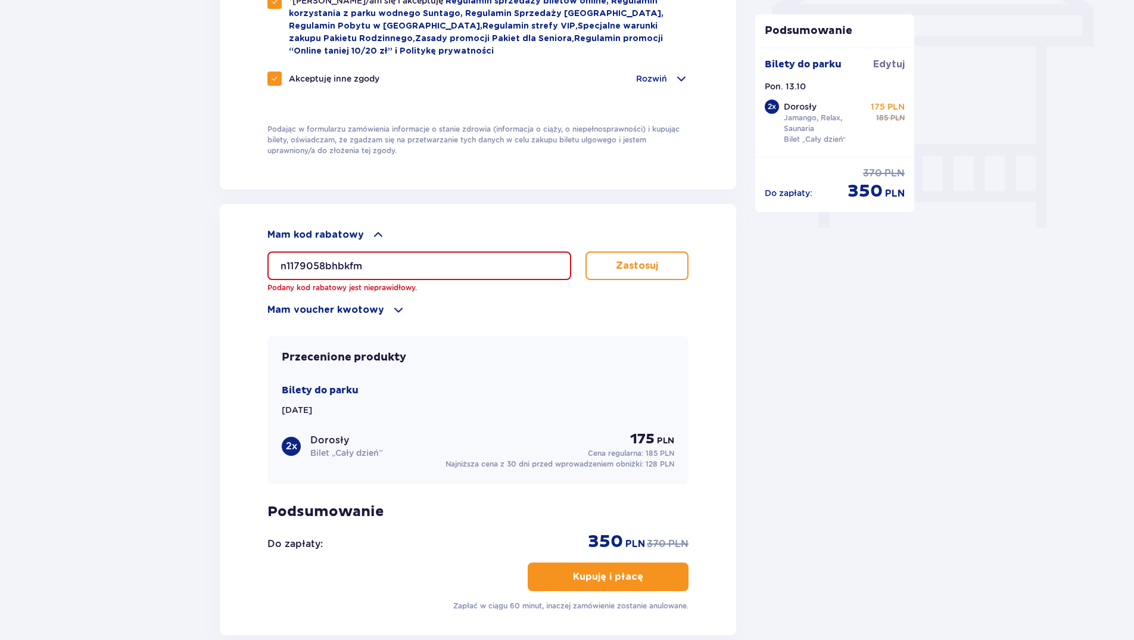
scroll to position [1037, 0]
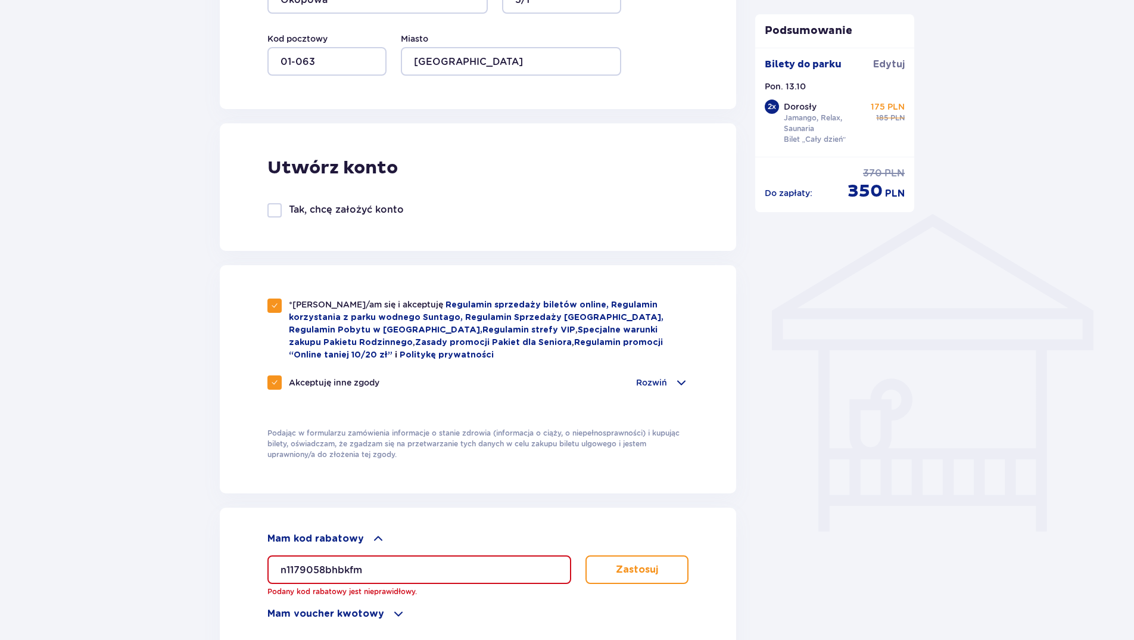
scroll to position [751, 0]
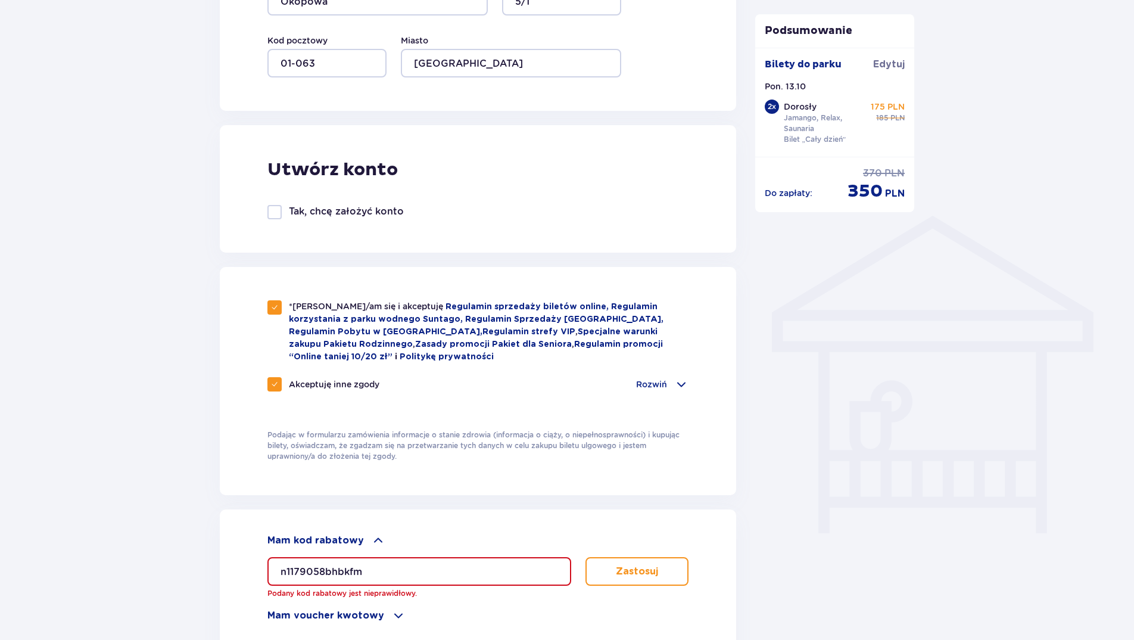
click at [989, 114] on div "Zamówienie i płatność Dane kontaktowe Imię * Piotr Nazwisko * Pucek Adres e-mai…" at bounding box center [567, 206] width 1134 height 1730
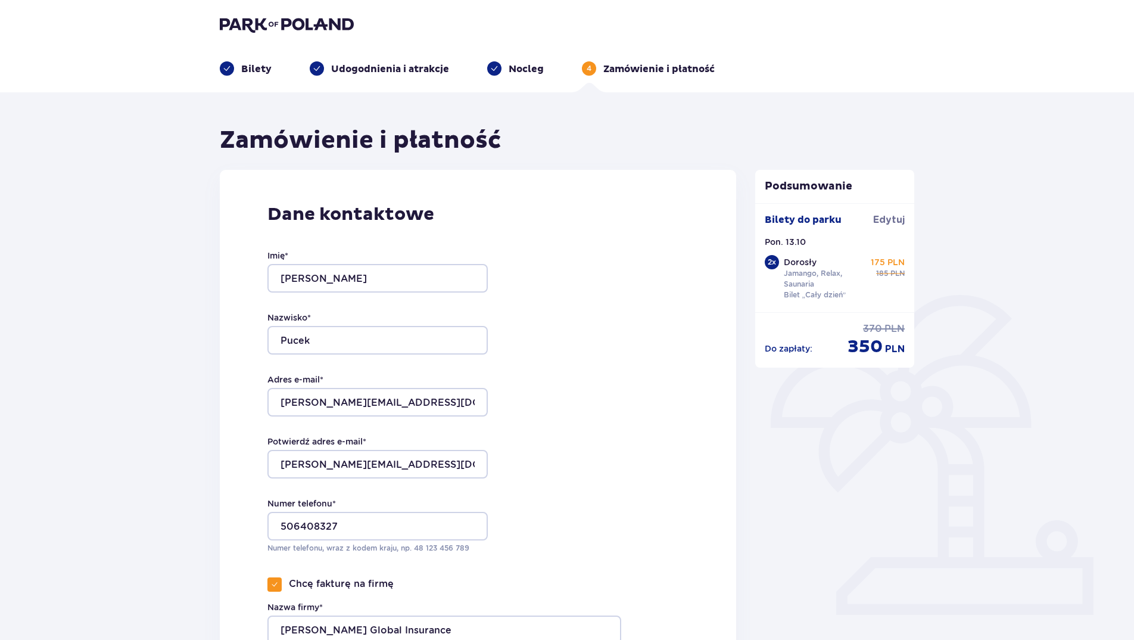
scroll to position [0, 0]
